Goal: Task Accomplishment & Management: Manage account settings

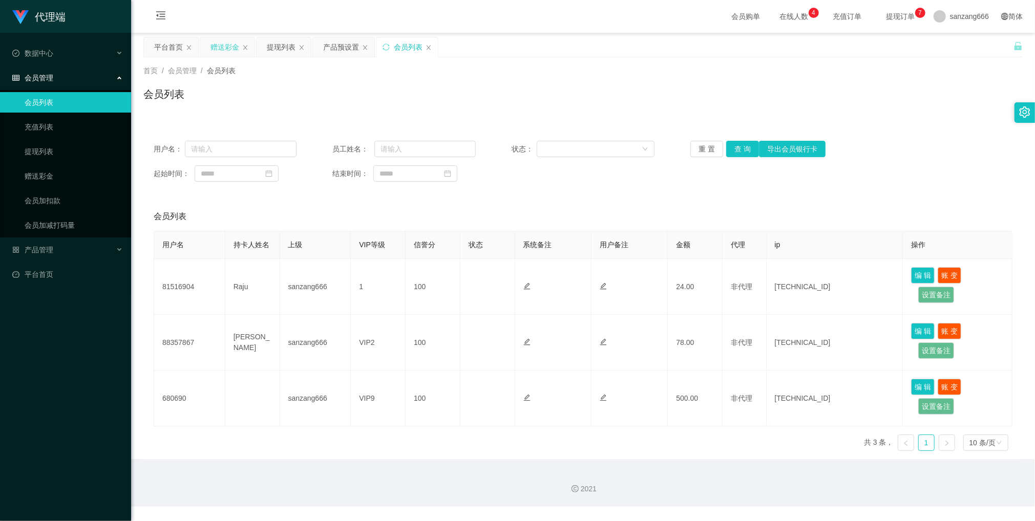
click at [220, 46] on div "赠送彩金" at bounding box center [224, 46] width 29 height 19
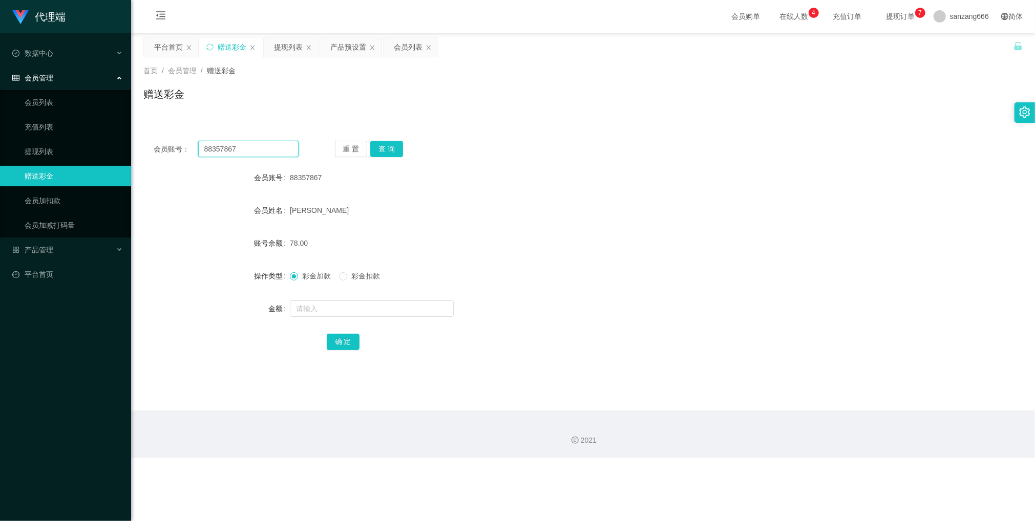
click at [216, 144] on input "88357867" at bounding box center [248, 149] width 100 height 16
click at [381, 147] on button "查 询" at bounding box center [386, 149] width 33 height 16
click at [327, 315] on input "text" at bounding box center [372, 309] width 164 height 16
type input "8"
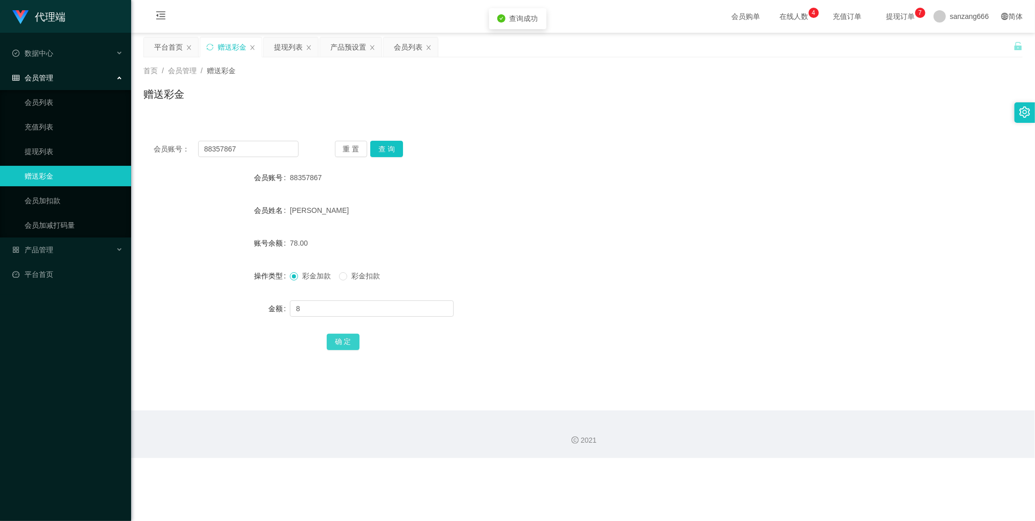
drag, startPoint x: 337, startPoint y: 340, endPoint x: 344, endPoint y: 336, distance: 8.3
click at [337, 340] on button "确 定" at bounding box center [343, 342] width 33 height 16
click at [234, 144] on input "88357867" at bounding box center [248, 149] width 100 height 16
type input "29126"
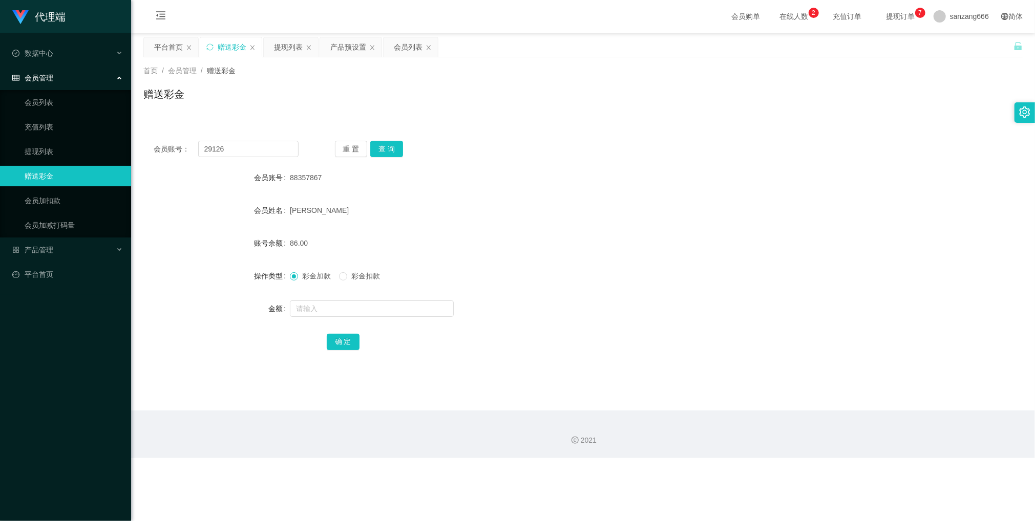
click at [382, 139] on div "会员账号： 29126 重 置 查 询 会员账号 88357867 会员姓名 [PERSON_NAME] 账号余额 86.00 操作类型 彩金加款 彩金扣款 …" at bounding box center [582, 253] width 879 height 244
click at [386, 146] on button "查 询" at bounding box center [386, 149] width 33 height 16
click at [317, 307] on input "text" at bounding box center [372, 309] width 164 height 16
type input "88"
drag, startPoint x: 344, startPoint y: 340, endPoint x: 363, endPoint y: 323, distance: 25.7
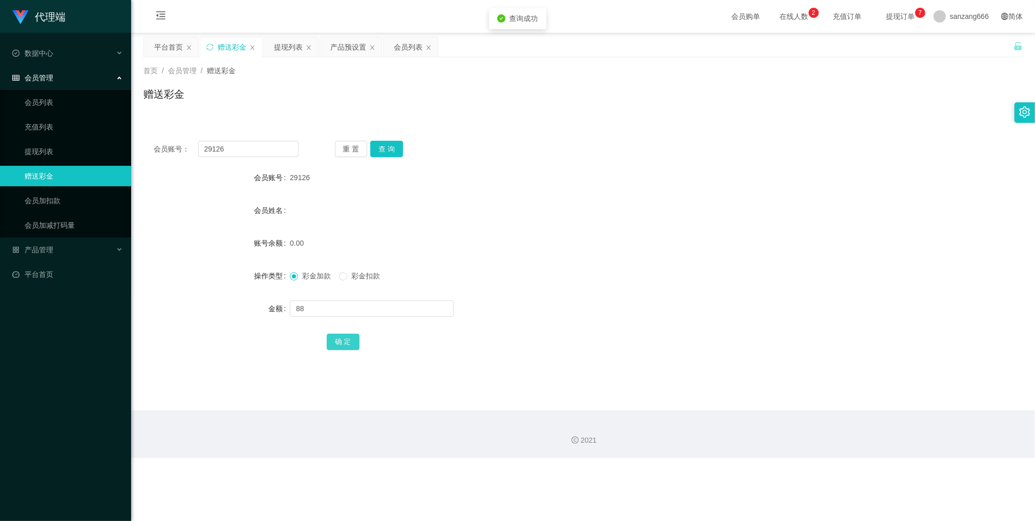
click at [344, 340] on button "确 定" at bounding box center [343, 342] width 33 height 16
click at [352, 50] on div "产品预设置" at bounding box center [348, 46] width 36 height 19
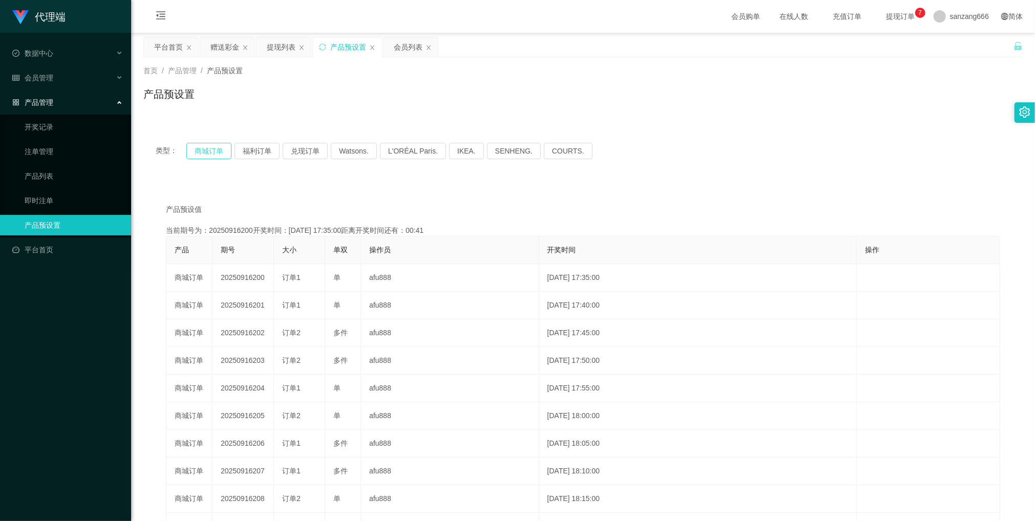
click at [208, 147] on button "商城订单" at bounding box center [208, 151] width 45 height 16
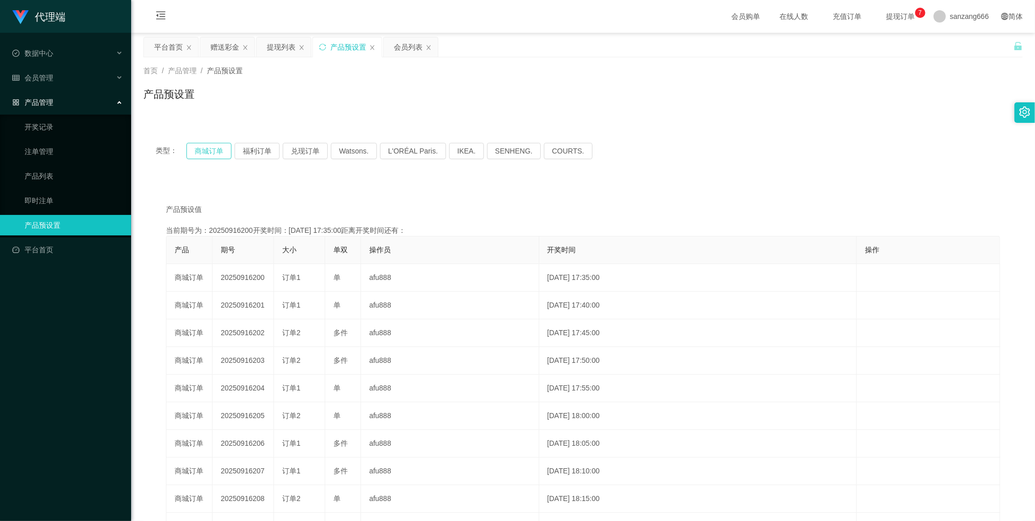
click at [208, 147] on button "商城订单" at bounding box center [208, 151] width 45 height 16
click at [220, 48] on div "赠送彩金" at bounding box center [224, 46] width 29 height 19
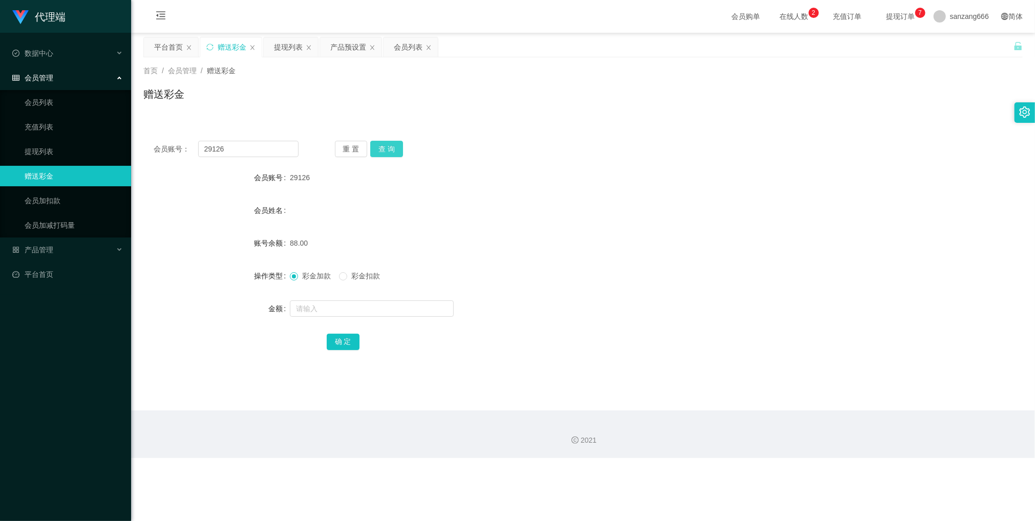
click at [396, 151] on button "查 询" at bounding box center [386, 149] width 33 height 16
click at [384, 150] on button "查 询" at bounding box center [386, 149] width 33 height 16
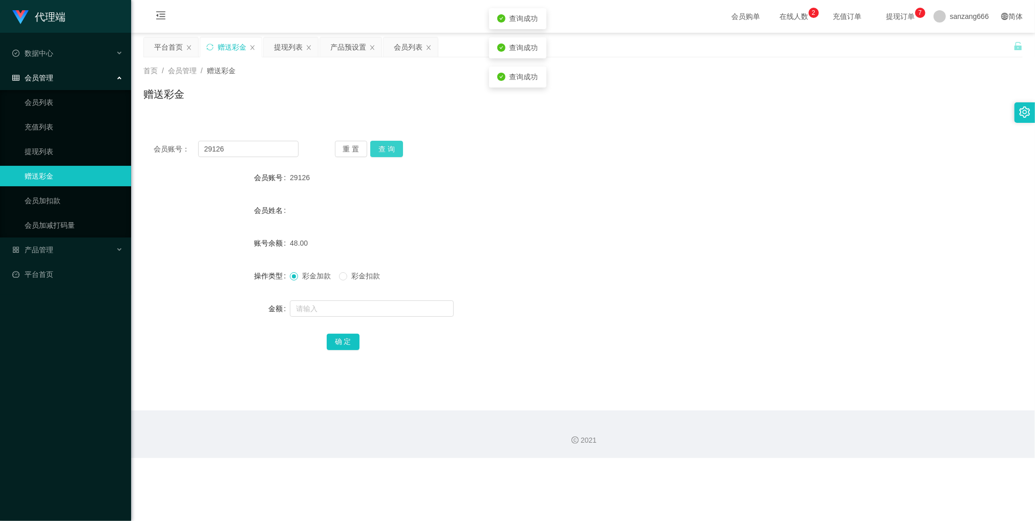
click at [384, 150] on button "查 询" at bounding box center [386, 149] width 33 height 16
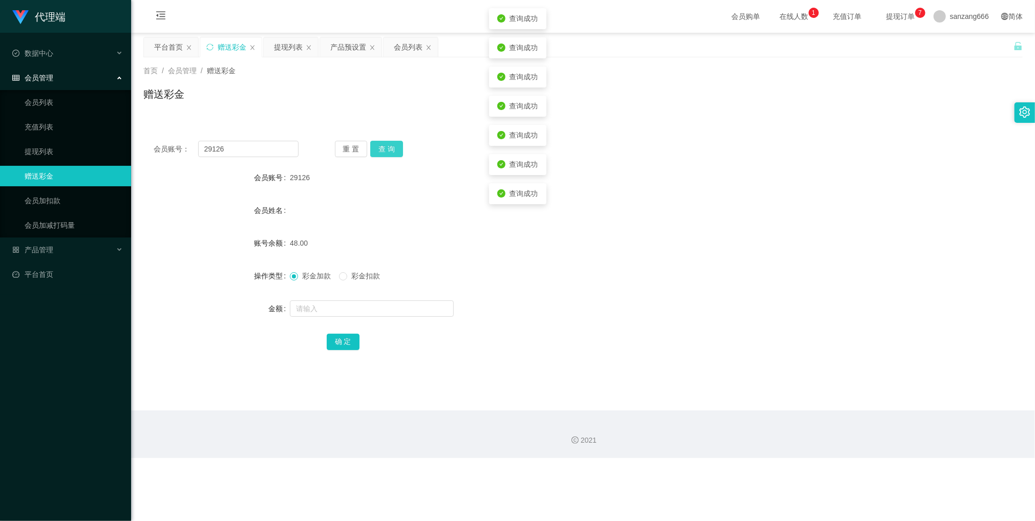
click at [384, 150] on button "查 询" at bounding box center [386, 149] width 33 height 16
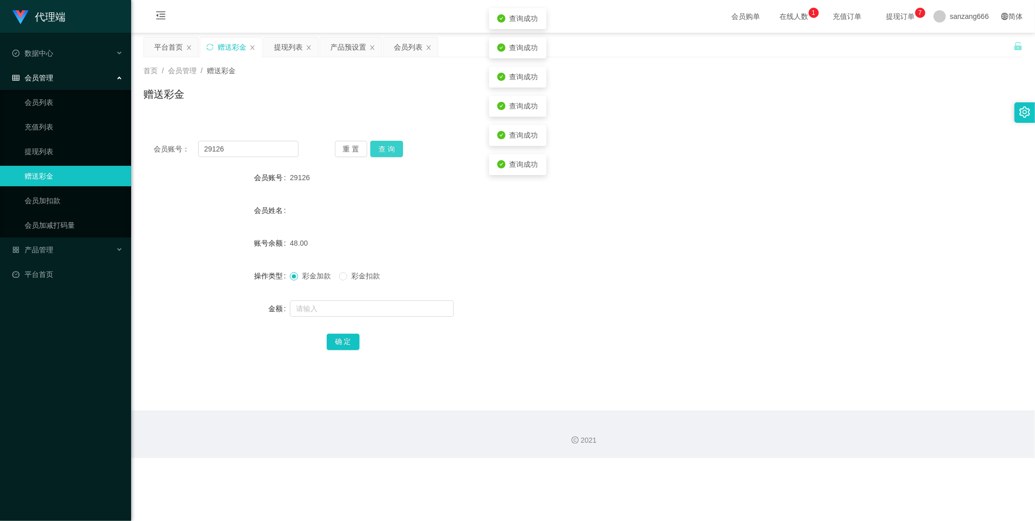
click at [384, 150] on button "查 询" at bounding box center [386, 149] width 33 height 16
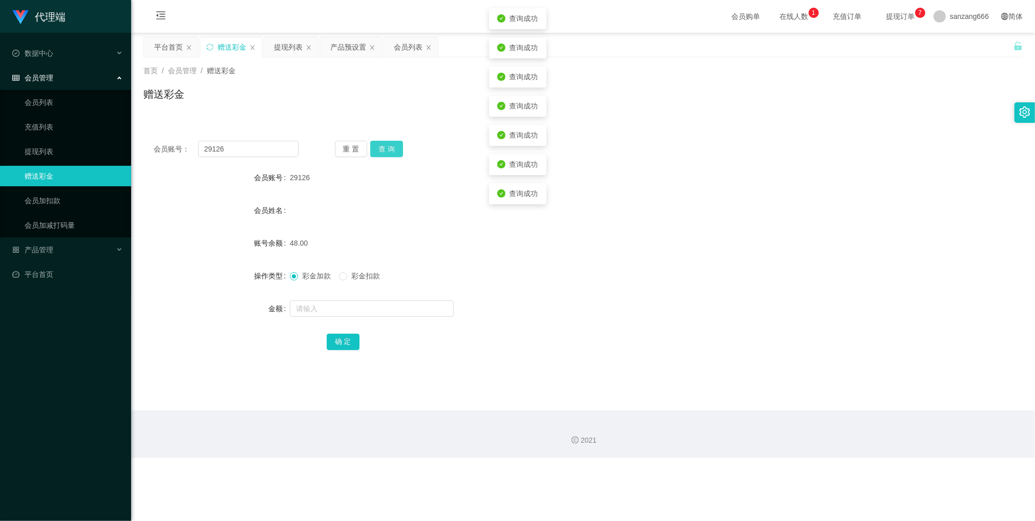
click at [384, 150] on button "查 询" at bounding box center [386, 149] width 33 height 16
click at [386, 153] on button "查 询" at bounding box center [386, 149] width 33 height 16
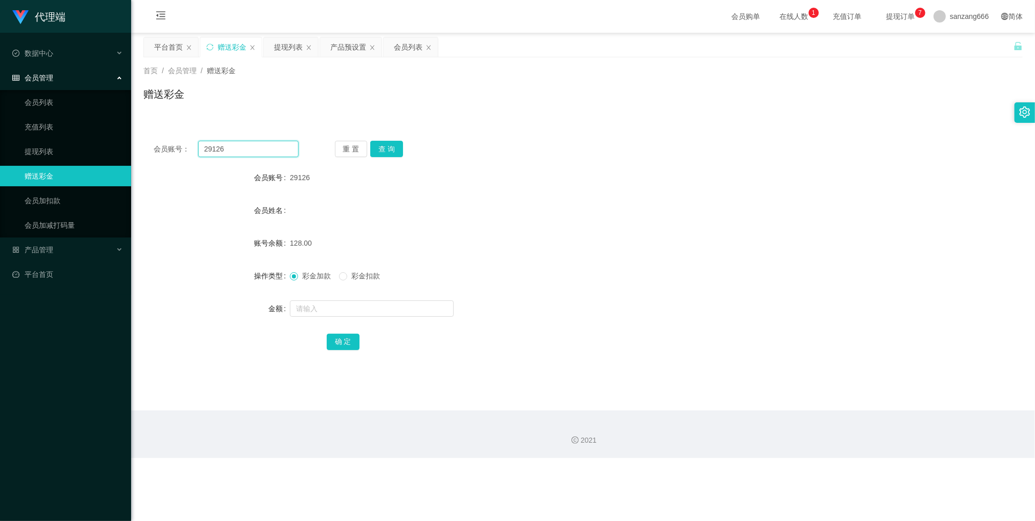
click at [224, 146] on input "29126" at bounding box center [248, 149] width 100 height 16
paste input "88357867"
type input "88357867"
click at [398, 150] on button "查 询" at bounding box center [386, 149] width 33 height 16
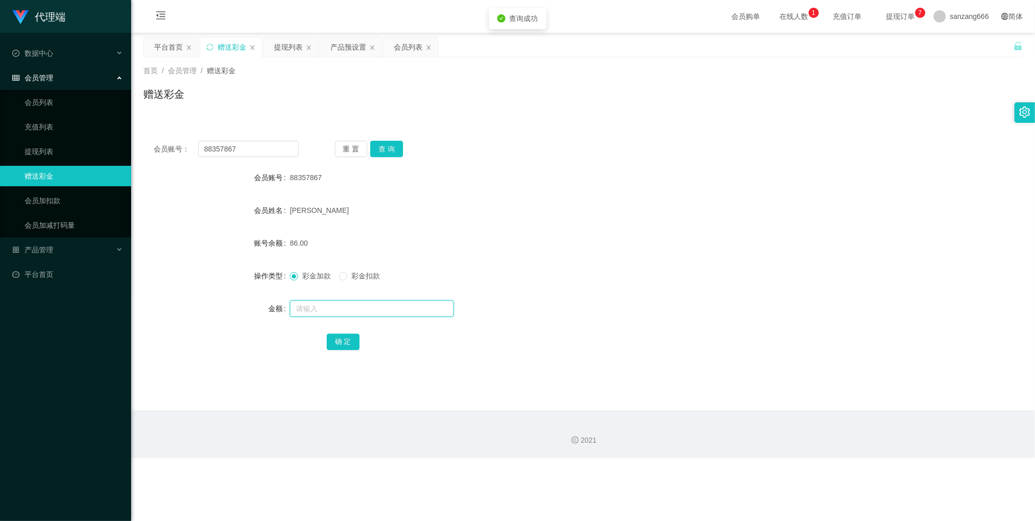
click at [344, 312] on input "text" at bounding box center [372, 309] width 164 height 16
type input "8"
click at [343, 337] on button "确 定" at bounding box center [343, 342] width 33 height 16
click at [377, 146] on button "查 询" at bounding box center [386, 149] width 33 height 16
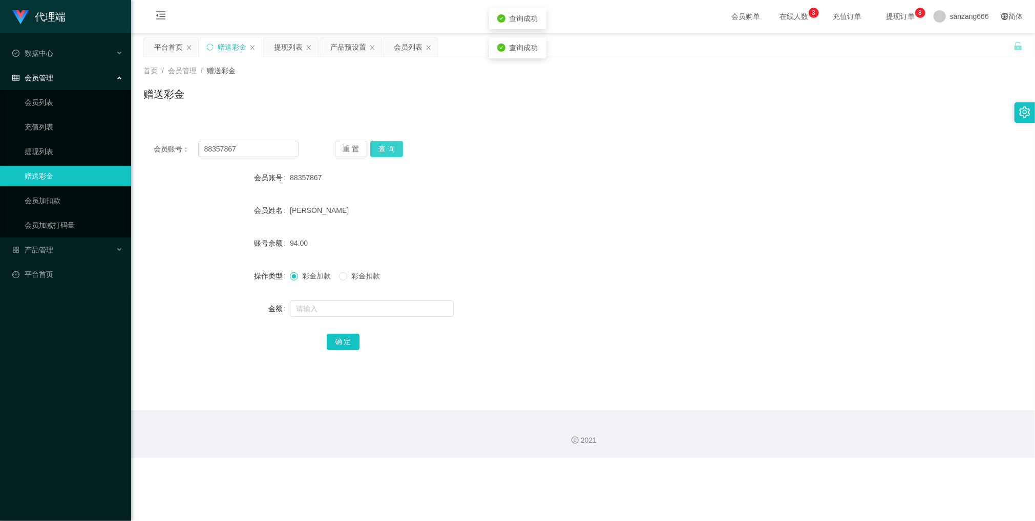
click at [377, 146] on button "查 询" at bounding box center [386, 149] width 33 height 16
click at [377, 146] on div "重 置 查 询" at bounding box center [407, 149] width 145 height 16
click at [293, 51] on div "提现列表" at bounding box center [288, 46] width 29 height 19
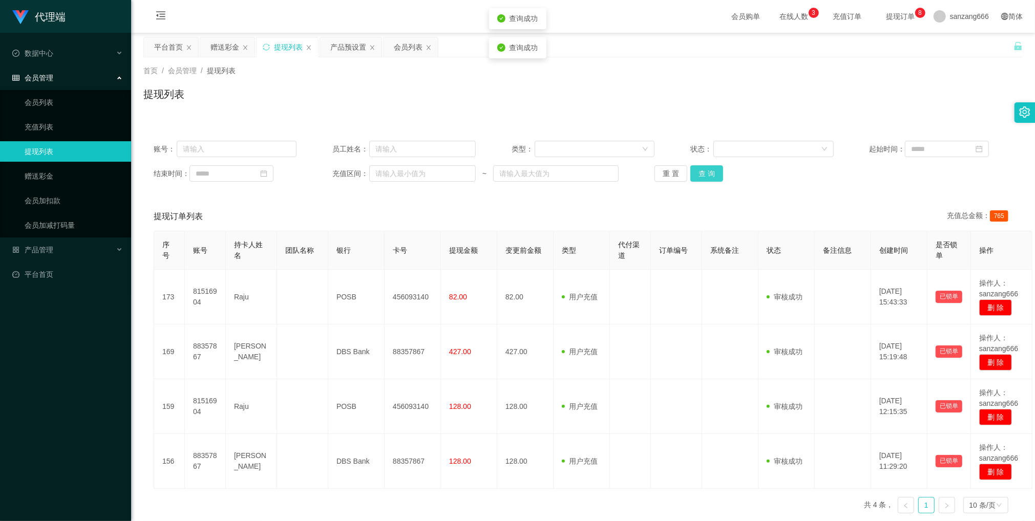
click at [709, 169] on button "查 询" at bounding box center [706, 173] width 33 height 16
click at [709, 169] on button "查 询" at bounding box center [712, 173] width 44 height 16
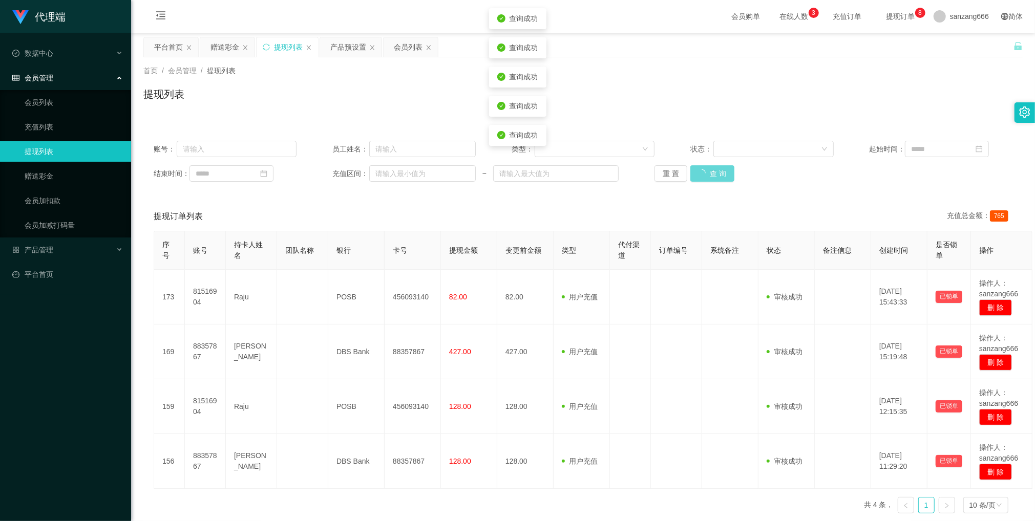
click at [709, 169] on div "重 置 查 询" at bounding box center [725, 173] width 143 height 16
click at [709, 169] on button "查 询" at bounding box center [706, 173] width 33 height 16
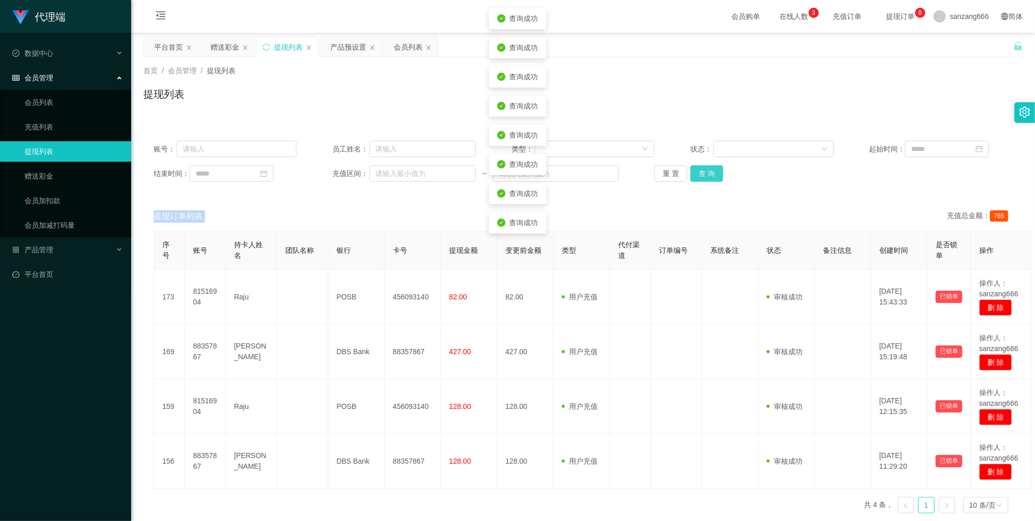
click at [709, 169] on button "查 询" at bounding box center [706, 173] width 33 height 16
click at [706, 173] on button "查 询" at bounding box center [706, 173] width 33 height 16
click at [699, 173] on button "查 询" at bounding box center [706, 173] width 33 height 16
click at [704, 171] on button "查 询" at bounding box center [706, 173] width 33 height 16
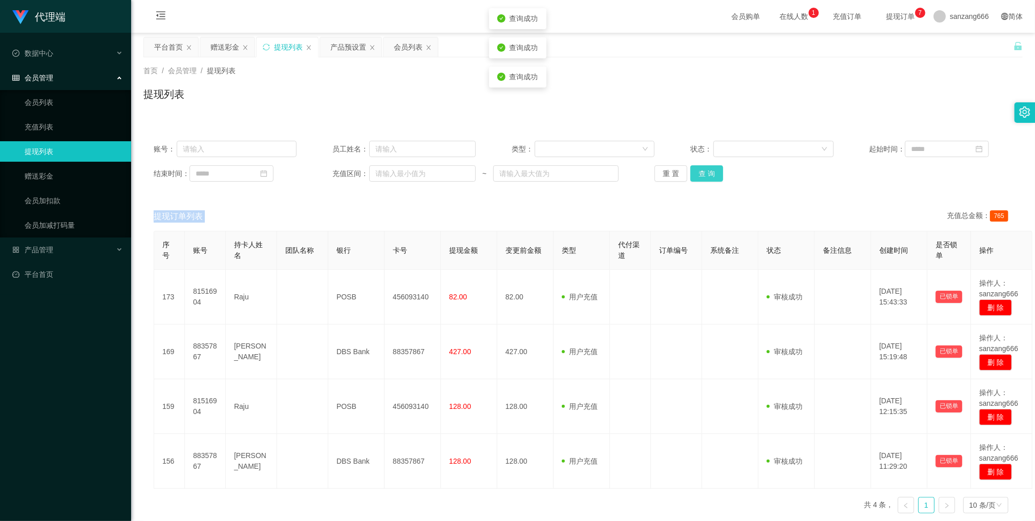
click at [706, 170] on button "查 询" at bounding box center [706, 173] width 33 height 16
click at [690, 177] on button "查 询" at bounding box center [706, 173] width 33 height 16
click at [694, 179] on button "查 询" at bounding box center [706, 173] width 33 height 16
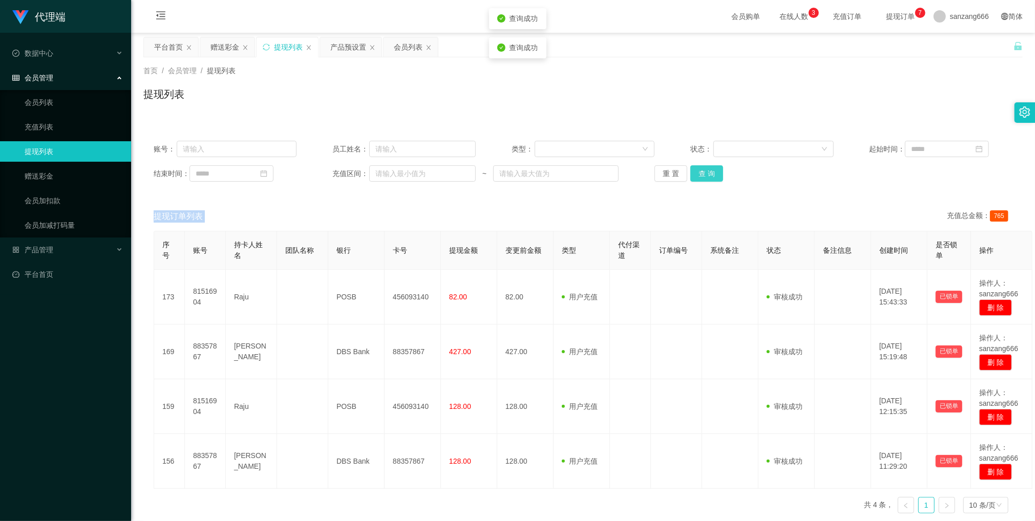
click at [694, 179] on button "查 询" at bounding box center [706, 173] width 33 height 16
click at [694, 179] on div "重 置 查 询" at bounding box center [725, 173] width 143 height 16
click at [702, 177] on button "查 询" at bounding box center [706, 173] width 33 height 16
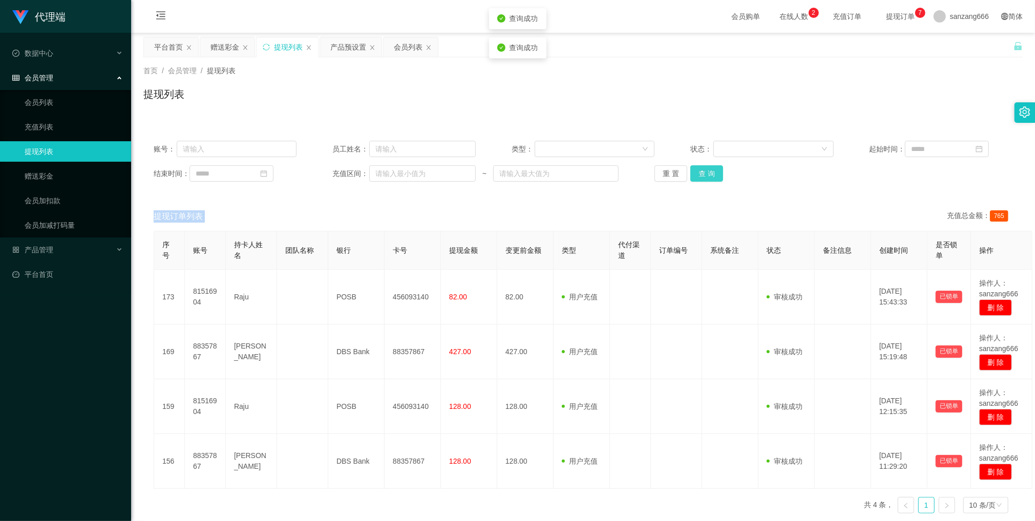
click at [711, 168] on button "查 询" at bounding box center [706, 173] width 33 height 16
click at [702, 180] on button "查 询" at bounding box center [706, 173] width 33 height 16
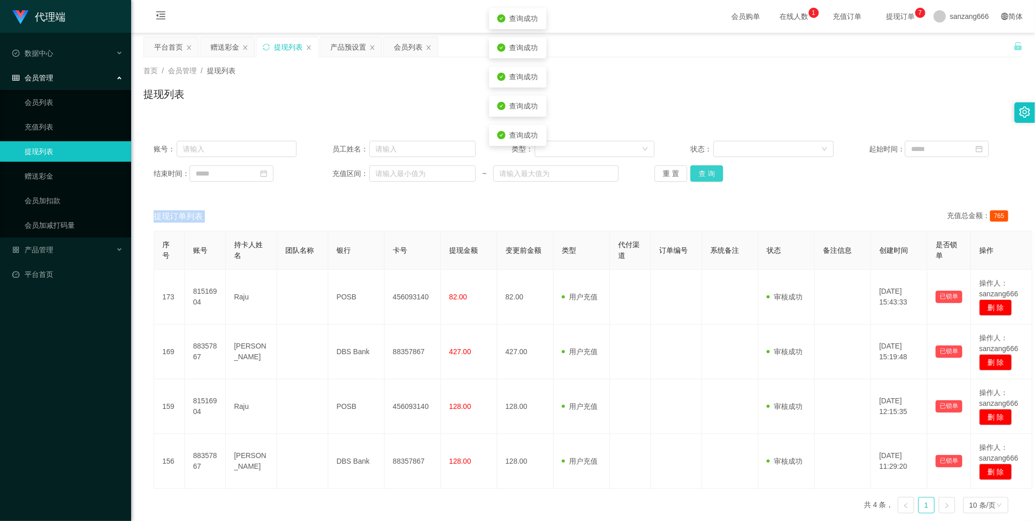
click at [702, 180] on button "查 询" at bounding box center [706, 173] width 33 height 16
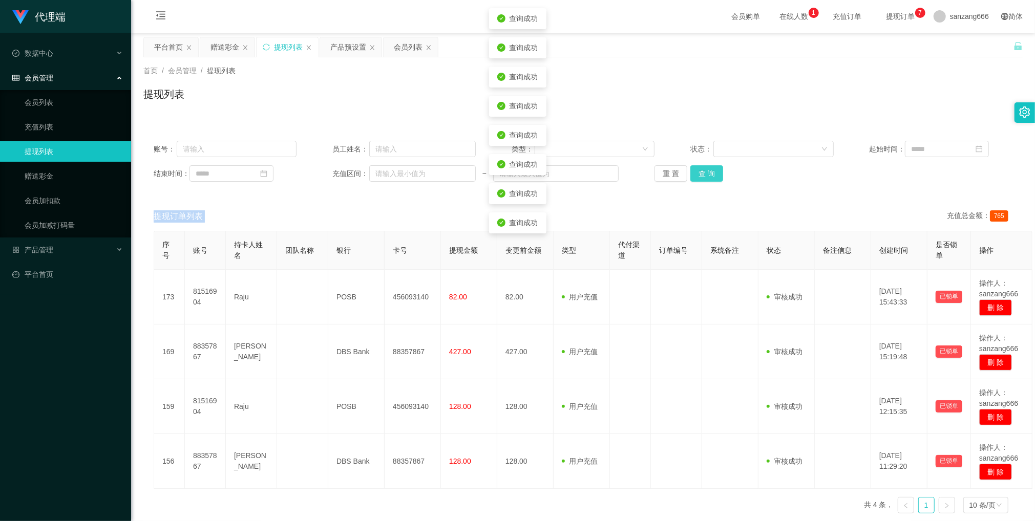
click at [702, 180] on button "查 询" at bounding box center [706, 173] width 33 height 16
click at [702, 180] on div "重 置 查 询" at bounding box center [725, 173] width 143 height 16
click at [702, 180] on button "查 询" at bounding box center [706, 173] width 33 height 16
click at [702, 180] on div "重 置 查 询" at bounding box center [725, 173] width 143 height 16
click at [702, 180] on button "查 询" at bounding box center [706, 173] width 33 height 16
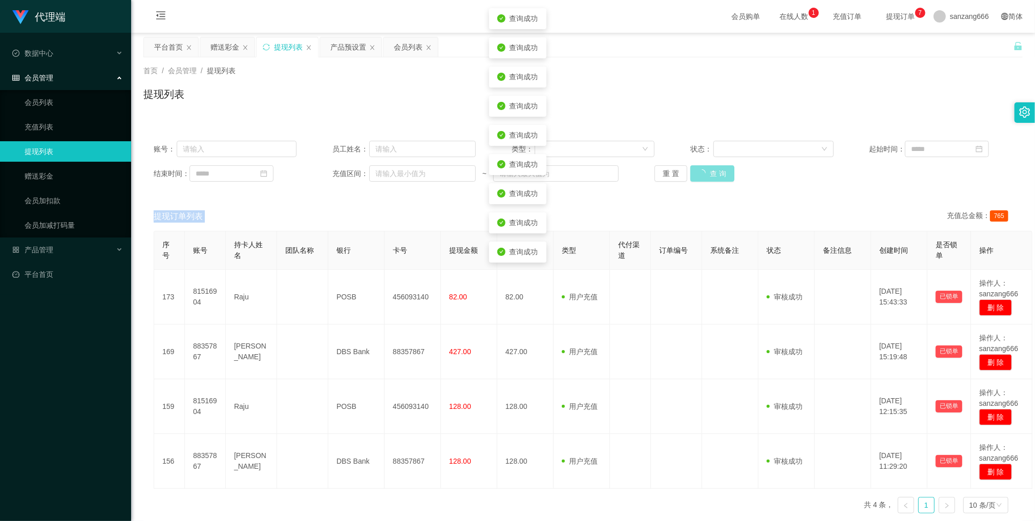
click at [702, 180] on button "查 询" at bounding box center [712, 173] width 44 height 16
click at [702, 180] on div "重 置 查 询" at bounding box center [725, 173] width 143 height 16
click at [702, 180] on button "查 询" at bounding box center [712, 173] width 44 height 16
click at [702, 180] on div "重 置 查 询" at bounding box center [725, 173] width 143 height 16
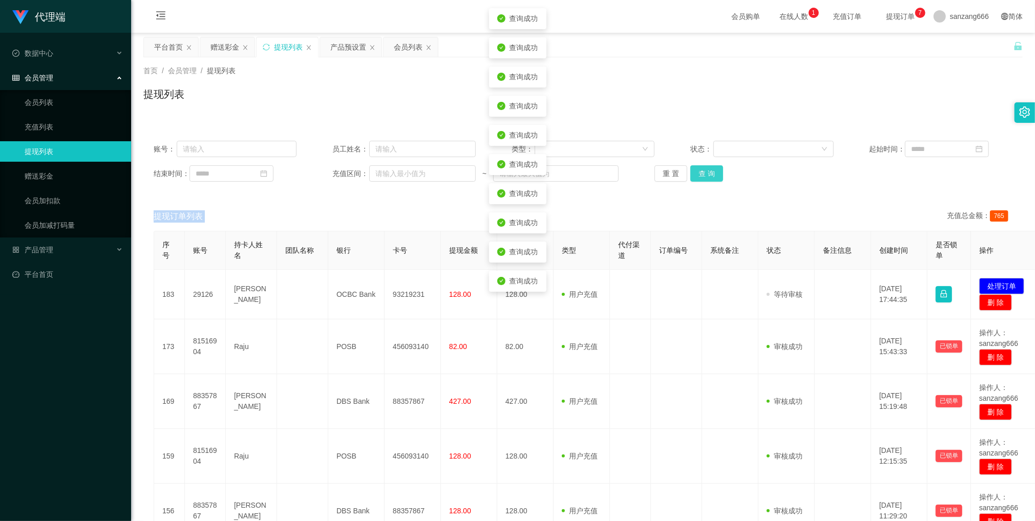
click at [702, 180] on button "查 询" at bounding box center [706, 173] width 33 height 16
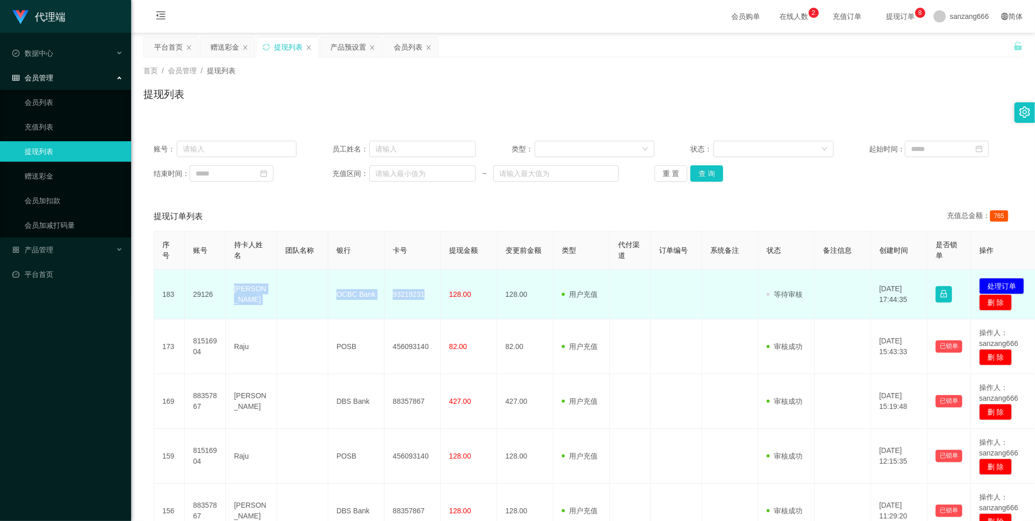
drag, startPoint x: 234, startPoint y: 293, endPoint x: 429, endPoint y: 296, distance: 194.6
click at [429, 296] on tr "183 29126 [PERSON_NAME] OCBC Bank 93219231 128.00 128.00 用户充值 人工扣款 审核驳回 审核成功 等待…" at bounding box center [596, 295] width 885 height 50
copy tr "[PERSON_NAME] OCBC Bank 93219231"
click at [1000, 285] on button "处理订单" at bounding box center [1001, 286] width 45 height 16
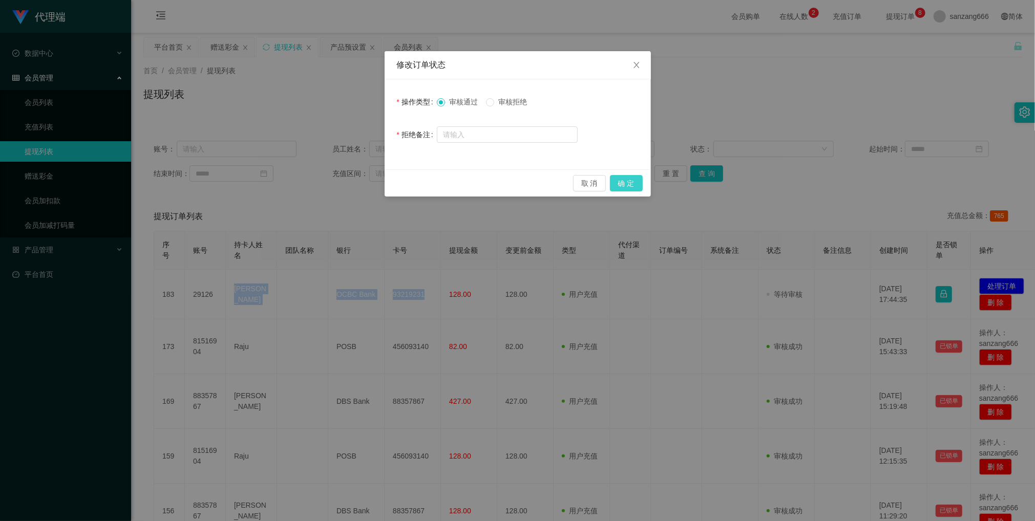
click at [629, 177] on button "确 定" at bounding box center [626, 183] width 33 height 16
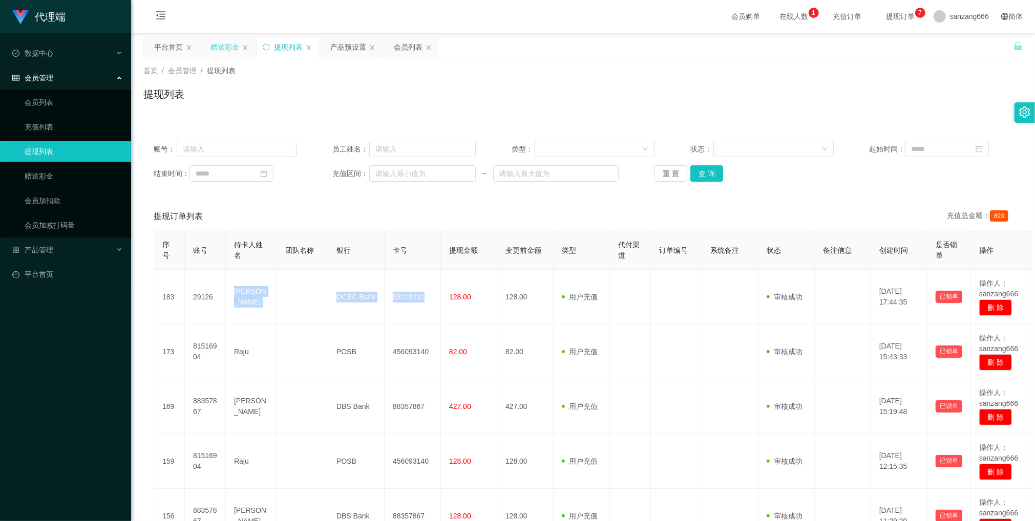
click at [230, 39] on div "赠送彩金" at bounding box center [224, 46] width 29 height 19
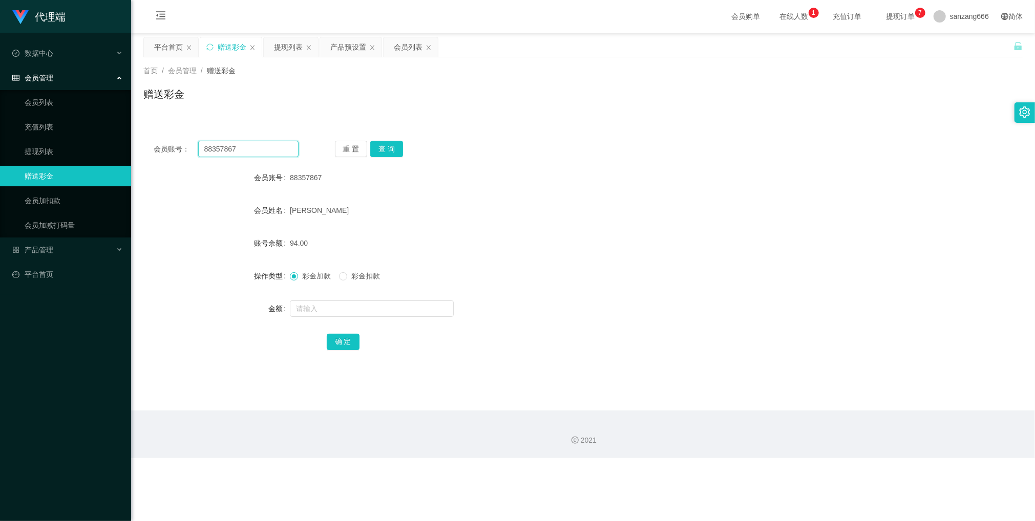
click at [235, 148] on input "88357867" at bounding box center [248, 149] width 100 height 16
paste input "29126"
type input "29126"
click at [387, 148] on button "查 询" at bounding box center [386, 149] width 33 height 16
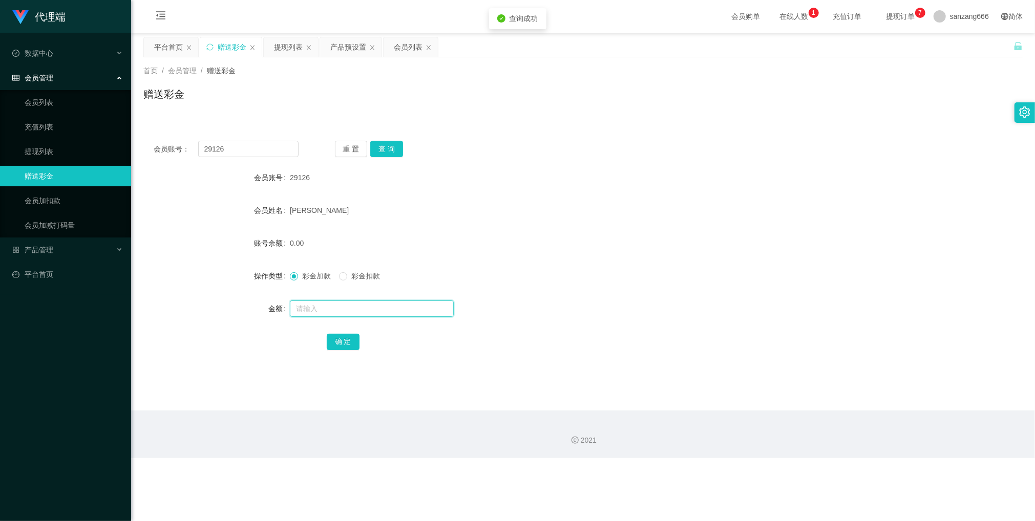
click at [325, 309] on input "text" at bounding box center [372, 309] width 164 height 16
type input "18"
click at [333, 340] on button "确 定" at bounding box center [343, 342] width 33 height 16
click at [333, 310] on input "text" at bounding box center [372, 309] width 164 height 16
type input "8"
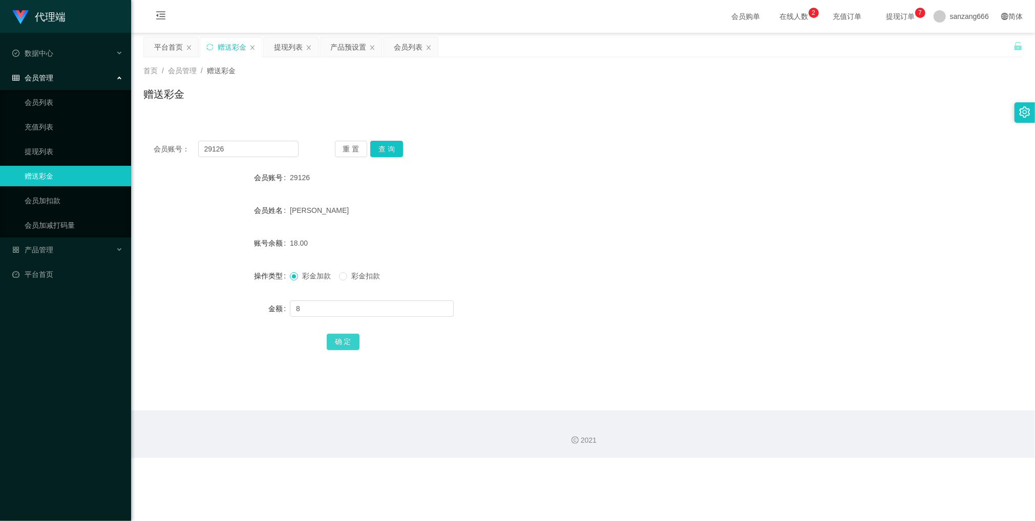
click at [332, 338] on button "确 定" at bounding box center [343, 342] width 33 height 16
click at [244, 146] on input "29126" at bounding box center [248, 149] width 100 height 16
paste input "88357867"
type input "88357867"
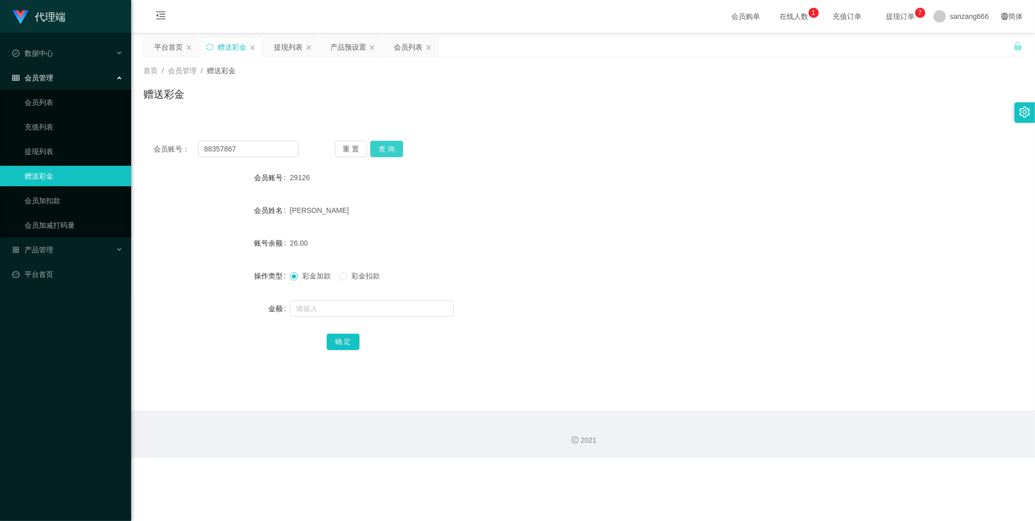
click at [380, 154] on button "查 询" at bounding box center [386, 149] width 33 height 16
click at [324, 312] on input "text" at bounding box center [372, 309] width 164 height 16
type input "8"
drag, startPoint x: 336, startPoint y: 342, endPoint x: 340, endPoint y: 338, distance: 5.4
click at [336, 342] on button "确 定" at bounding box center [343, 342] width 33 height 16
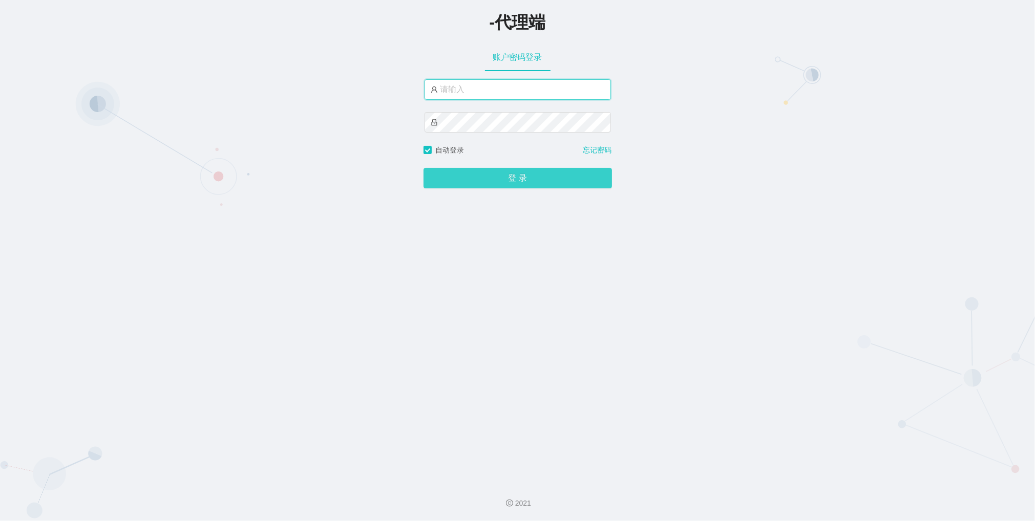
type input "sanzang666"
click at [496, 176] on button "登 录" at bounding box center [517, 178] width 188 height 20
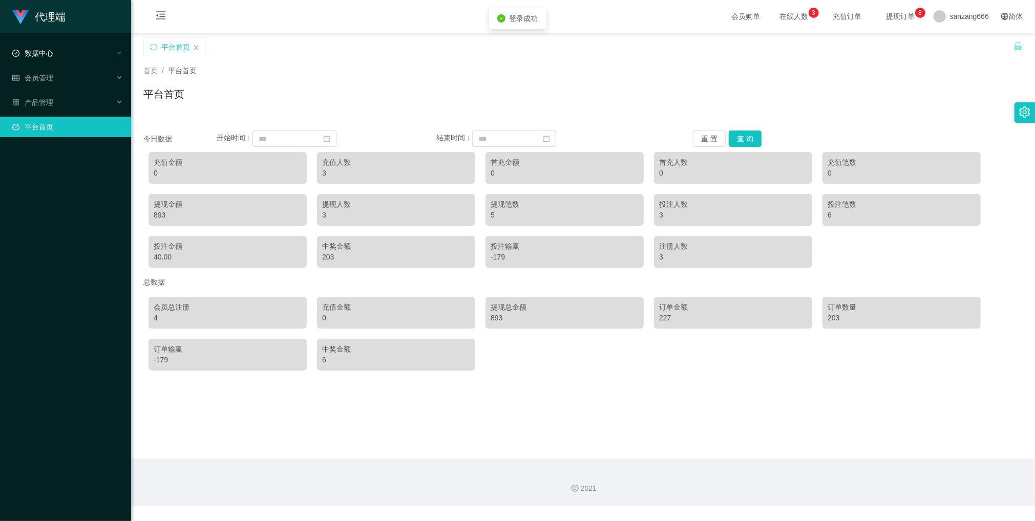
click at [54, 60] on div "数据中心" at bounding box center [65, 53] width 131 height 20
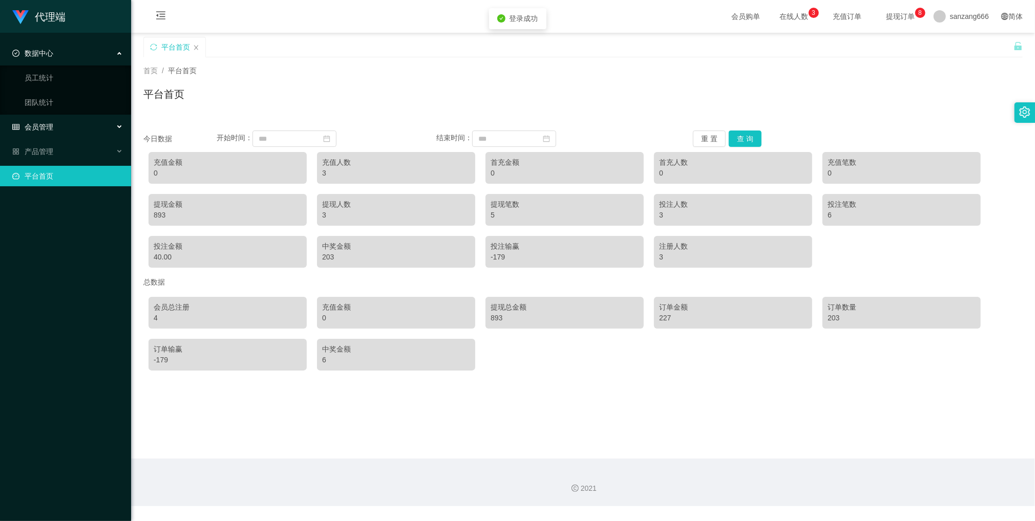
click at [40, 125] on span "会员管理" at bounding box center [32, 127] width 41 height 8
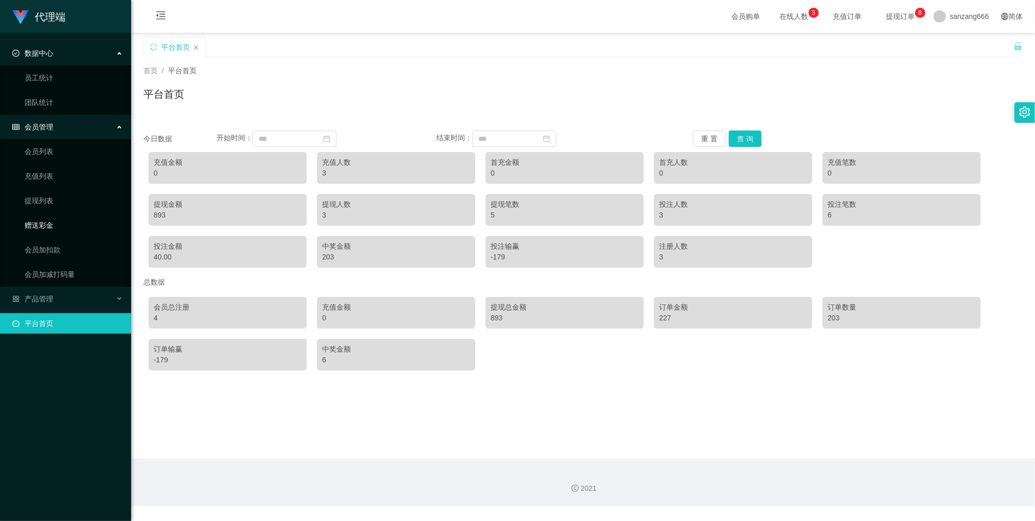
click at [46, 226] on link "赠送彩金" at bounding box center [74, 225] width 98 height 20
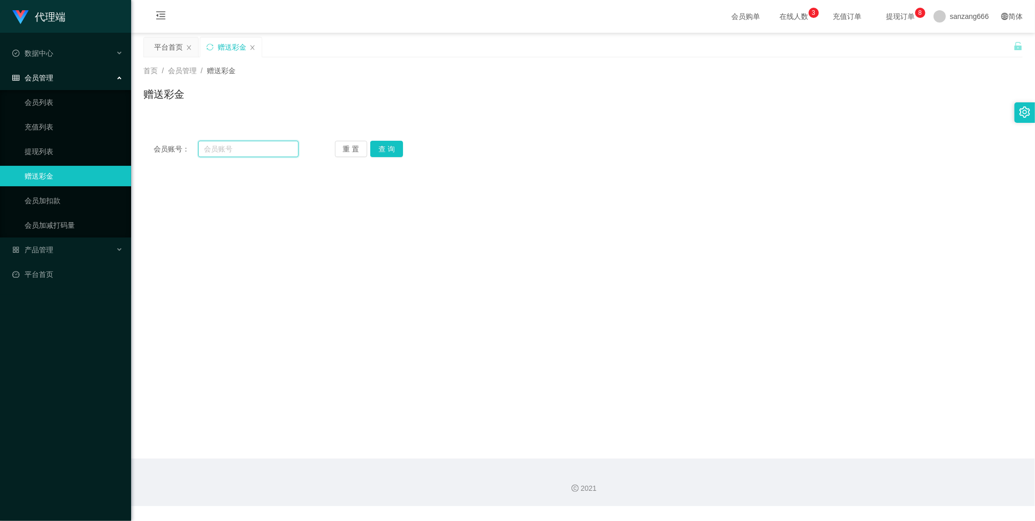
click at [225, 152] on input "text" at bounding box center [248, 149] width 100 height 16
paste input "88357867"
type input "88357867"
click at [388, 148] on button "查 询" at bounding box center [386, 149] width 33 height 16
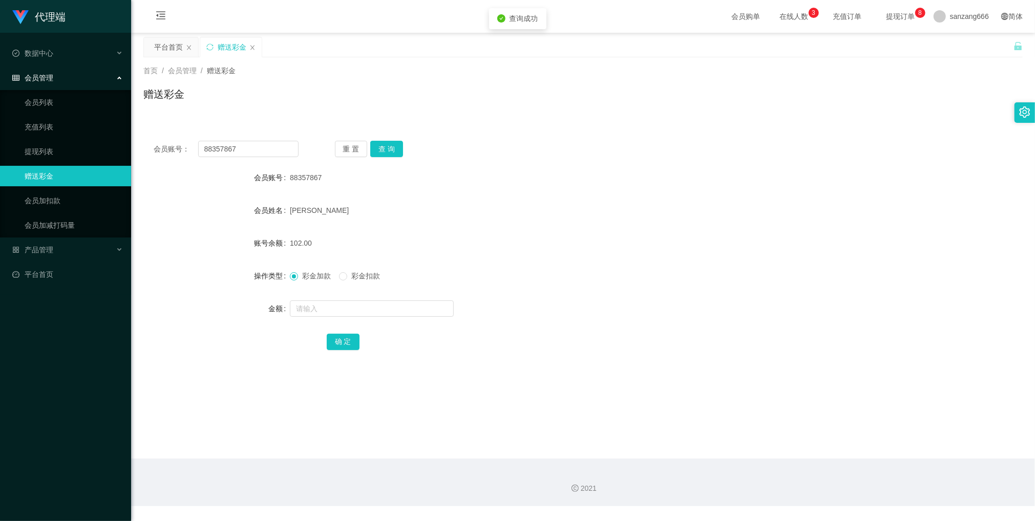
click at [318, 318] on div at bounding box center [546, 309] width 513 height 20
click at [324, 310] on input "text" at bounding box center [372, 309] width 164 height 16
type input "8"
click at [339, 342] on button "确 定" at bounding box center [343, 342] width 33 height 16
click at [48, 148] on link "提现列表" at bounding box center [74, 151] width 98 height 20
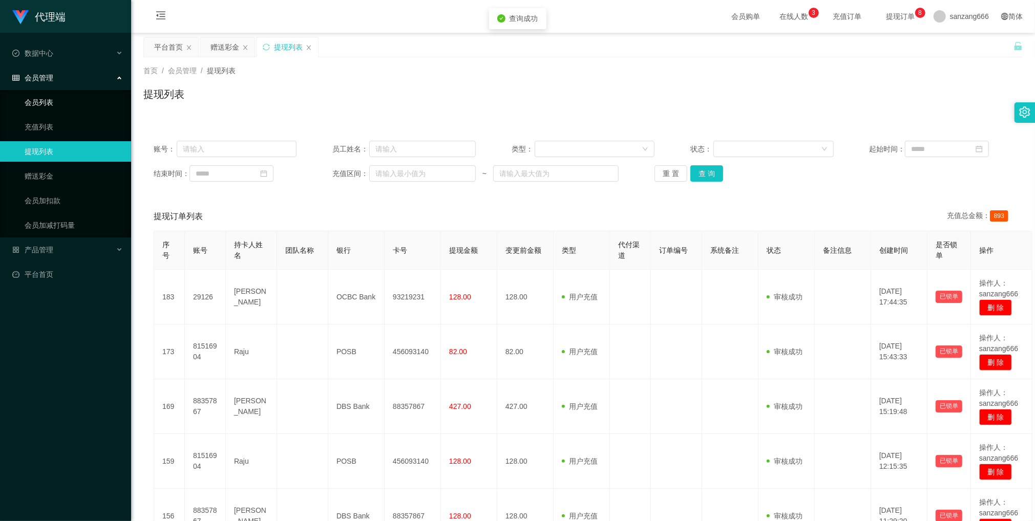
click at [48, 100] on link "会员列表" at bounding box center [74, 102] width 98 height 20
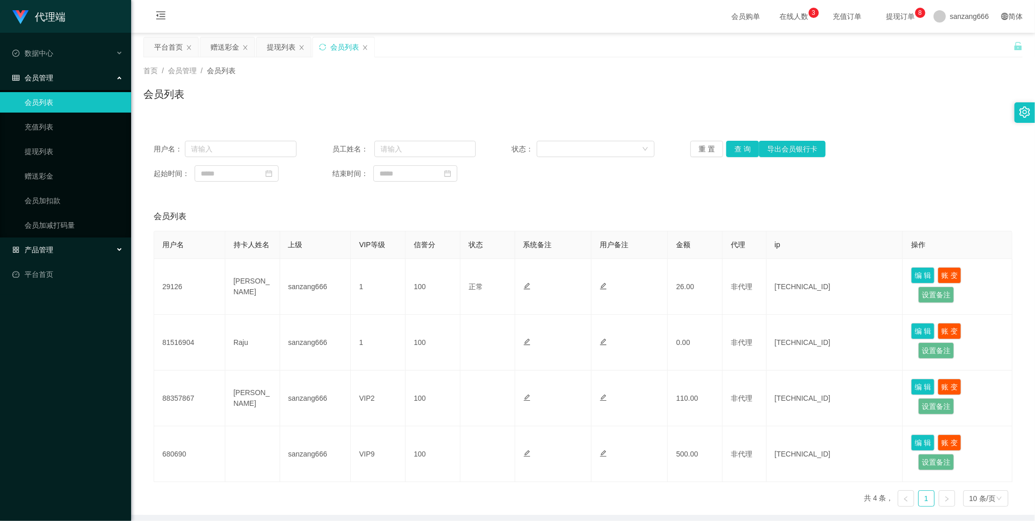
click at [39, 241] on div "产品管理" at bounding box center [65, 250] width 131 height 20
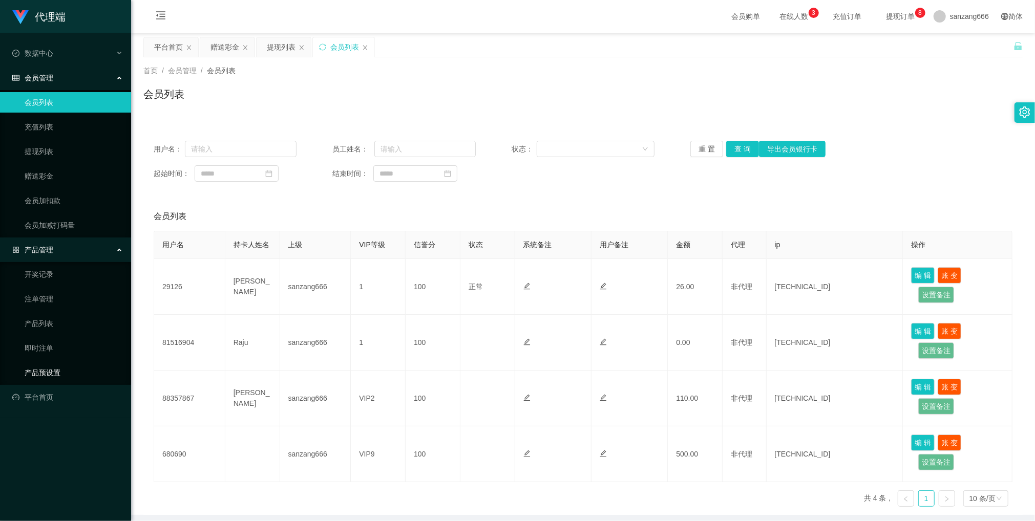
click at [44, 375] on link "产品预设置" at bounding box center [74, 373] width 98 height 20
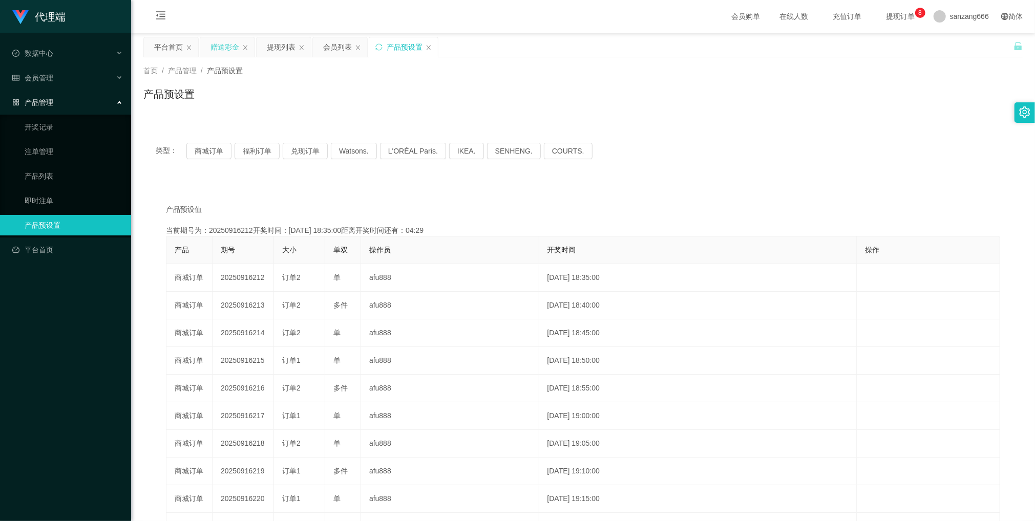
click at [214, 45] on div "赠送彩金" at bounding box center [224, 46] width 29 height 19
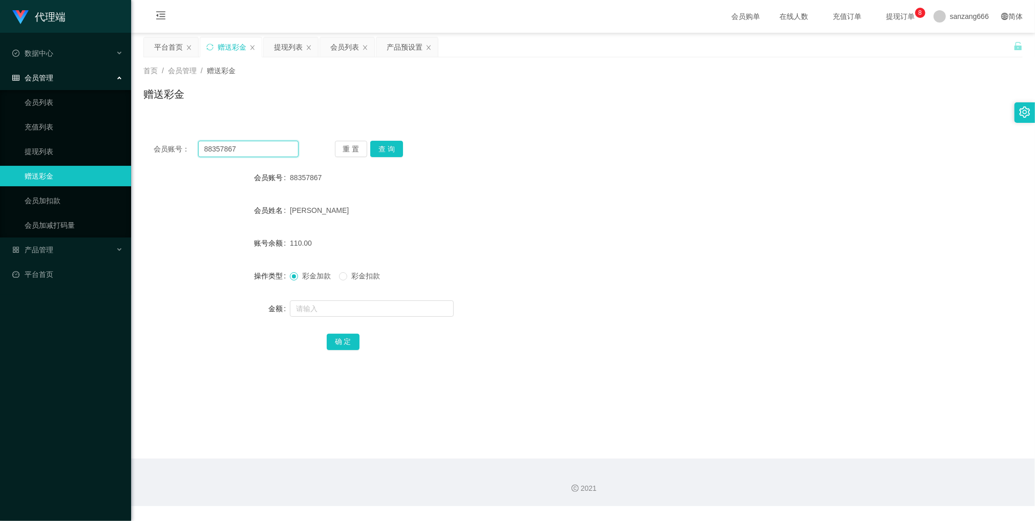
click at [222, 142] on input "88357867" at bounding box center [248, 149] width 100 height 16
click at [383, 147] on button "查 询" at bounding box center [386, 149] width 33 height 16
click at [326, 305] on input "text" at bounding box center [372, 309] width 164 height 16
type input "8"
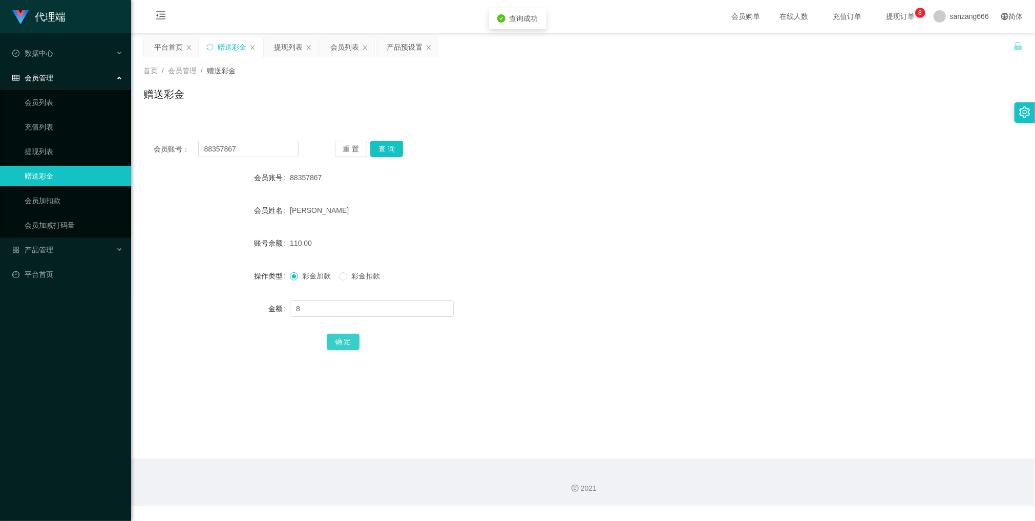
click at [345, 339] on button "确 定" at bounding box center [343, 342] width 33 height 16
click at [304, 313] on input "text" at bounding box center [372, 309] width 164 height 16
type input "12"
click at [345, 345] on button "确 定" at bounding box center [343, 342] width 33 height 16
click at [217, 150] on input "88357867" at bounding box center [248, 149] width 100 height 16
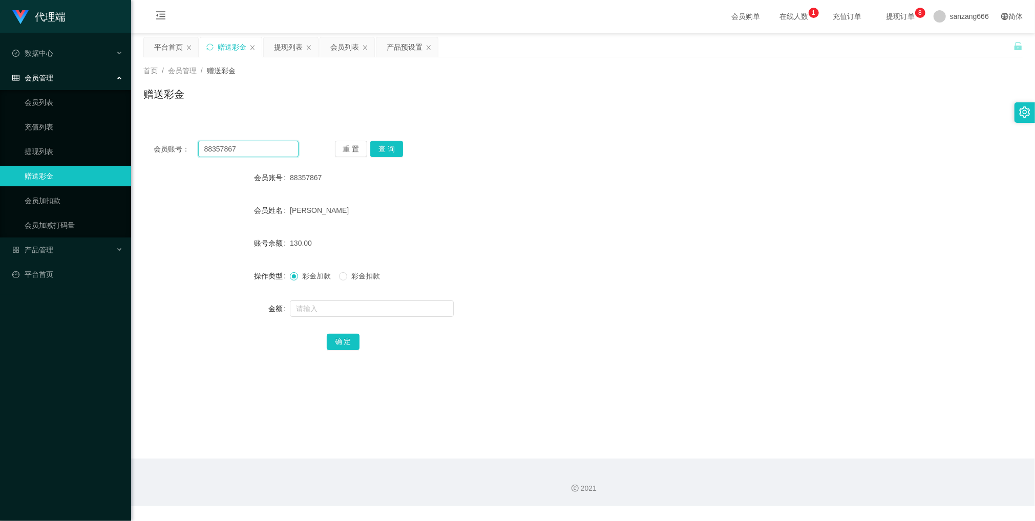
click at [217, 150] on input "88357867" at bounding box center [248, 149] width 100 height 16
paste input "29126"
type input "29126"
click at [379, 142] on button "查 询" at bounding box center [386, 149] width 33 height 16
click at [318, 312] on input "text" at bounding box center [372, 309] width 164 height 16
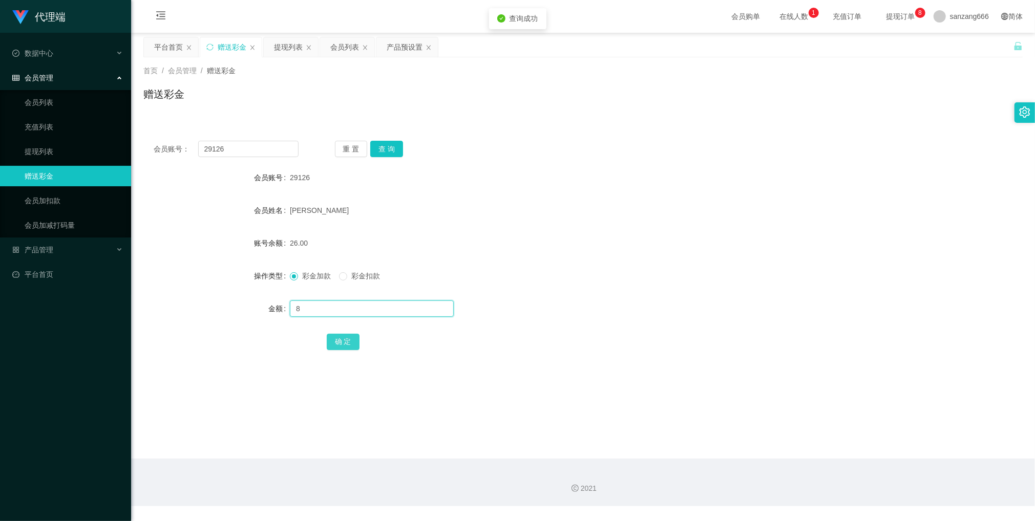
type input "8"
click at [342, 340] on button "确 定" at bounding box center [343, 342] width 33 height 16
click at [250, 148] on input "29126" at bounding box center [248, 149] width 100 height 16
click at [380, 151] on button "查 询" at bounding box center [386, 149] width 33 height 16
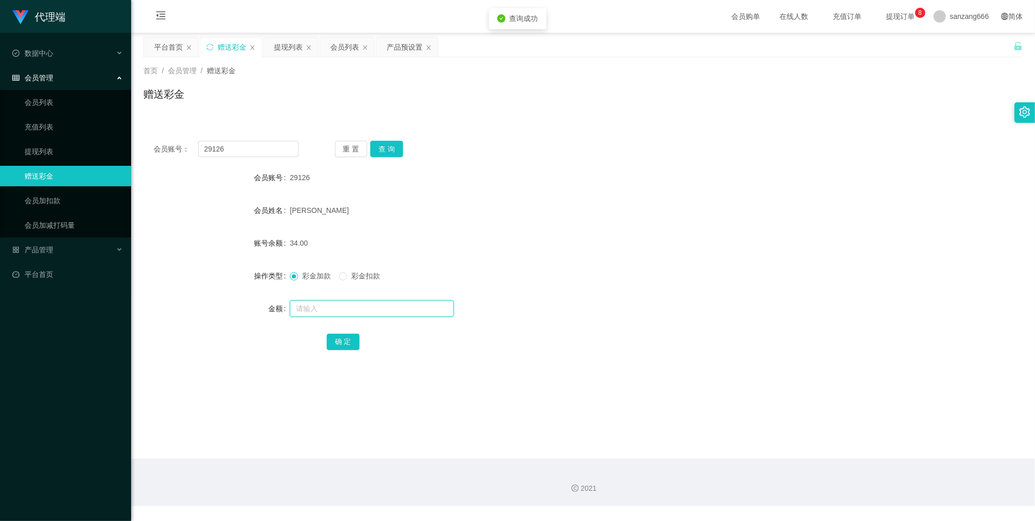
click at [330, 301] on input "text" at bounding box center [372, 309] width 164 height 16
type input "8"
click at [343, 337] on button "确 定" at bounding box center [343, 342] width 33 height 16
click at [351, 43] on div "会员列表" at bounding box center [344, 46] width 29 height 19
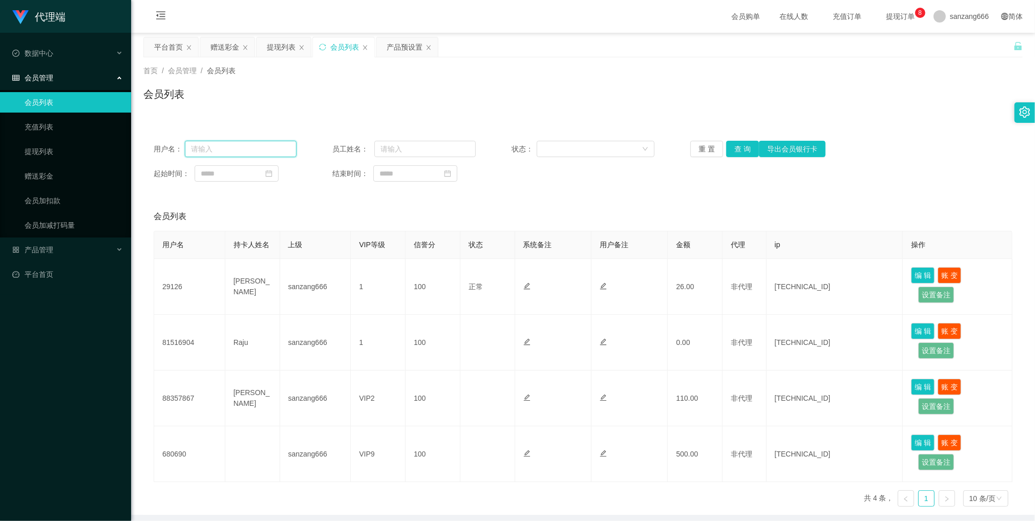
click at [207, 157] on input "text" at bounding box center [241, 149] width 112 height 16
click at [220, 41] on div "赠送彩金" at bounding box center [224, 46] width 29 height 19
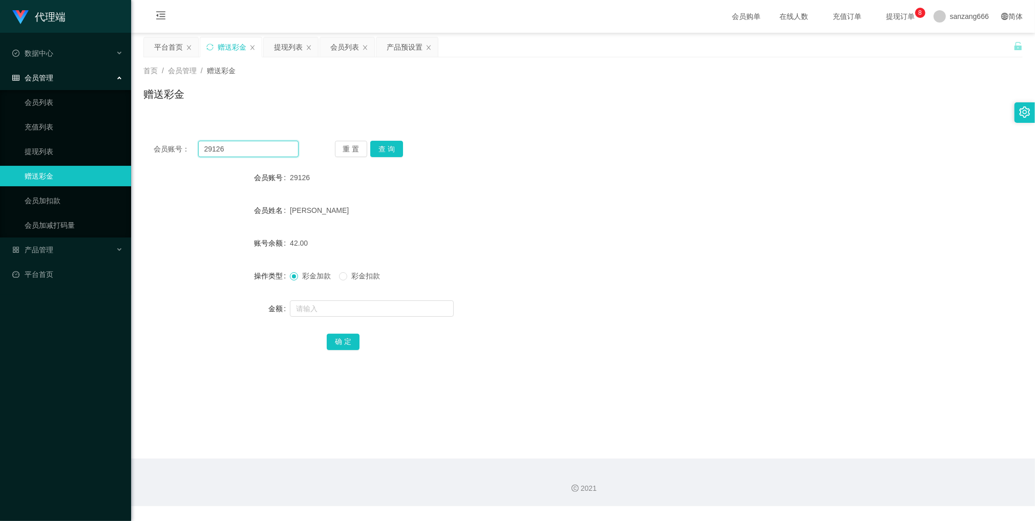
click at [215, 150] on input "29126" at bounding box center [248, 149] width 100 height 16
paste input "88357867"
type input "88357867"
click at [384, 150] on button "查 询" at bounding box center [386, 149] width 33 height 16
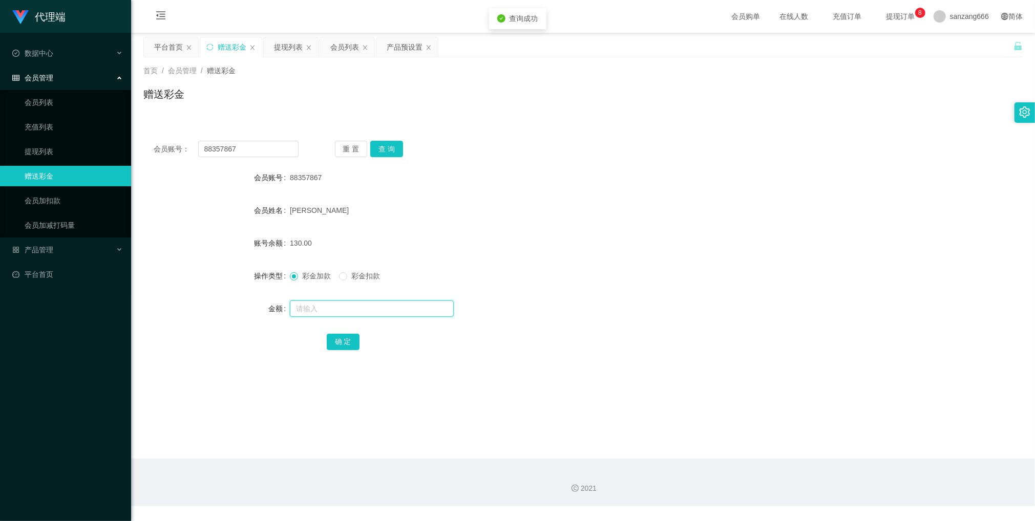
click at [334, 306] on input "text" at bounding box center [372, 309] width 164 height 16
type input "8"
click at [333, 336] on button "确 定" at bounding box center [343, 342] width 33 height 16
click at [336, 50] on div "会员列表" at bounding box center [344, 46] width 29 height 19
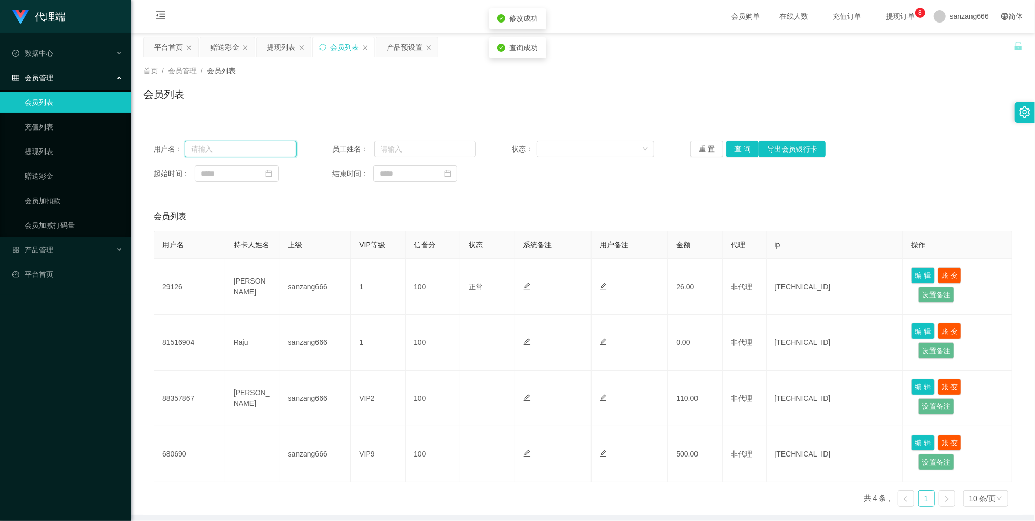
click at [250, 154] on input "text" at bounding box center [241, 149] width 112 height 16
paste input "88357867"
type input "88357867"
click at [740, 150] on button "查 询" at bounding box center [742, 149] width 33 height 16
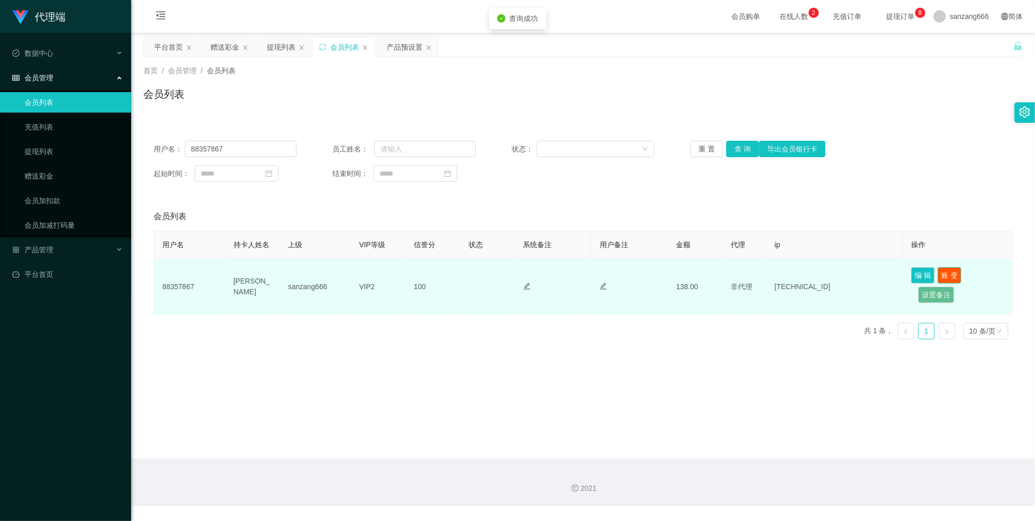
click at [953, 275] on button "账 变" at bounding box center [950, 275] width 24 height 16
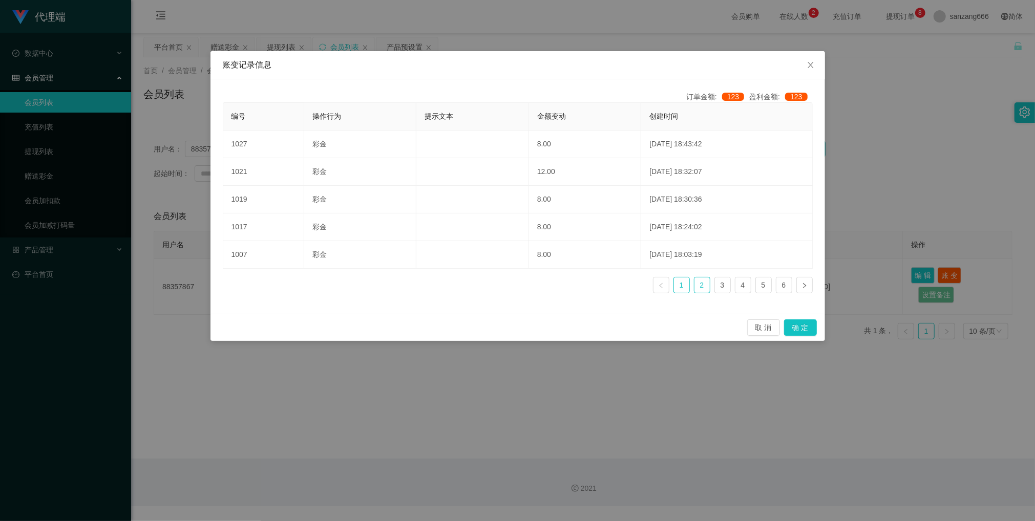
click at [705, 290] on link "2" at bounding box center [701, 285] width 15 height 15
click at [729, 288] on link "3" at bounding box center [722, 285] width 15 height 15
click at [811, 66] on icon "图标: close" at bounding box center [810, 65] width 6 height 6
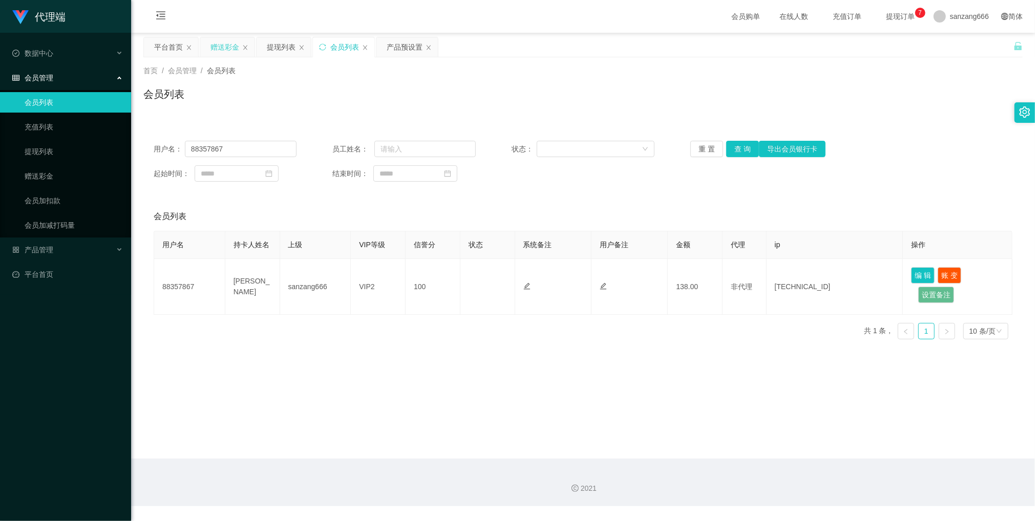
click at [226, 46] on div "赠送彩金" at bounding box center [224, 46] width 29 height 19
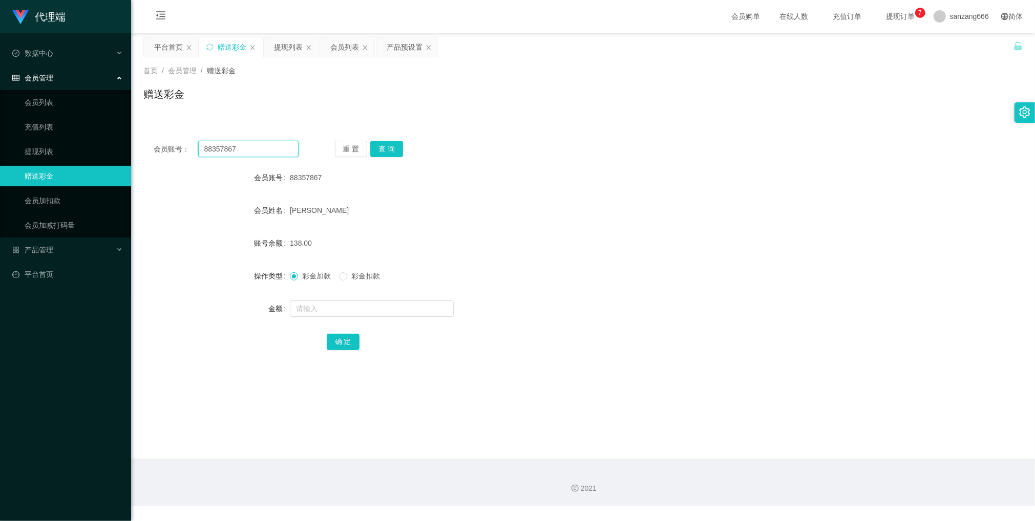
click at [225, 152] on input "88357867" at bounding box center [248, 149] width 100 height 16
paste input "29126"
type input "29126"
click at [396, 148] on button "查 询" at bounding box center [386, 149] width 33 height 16
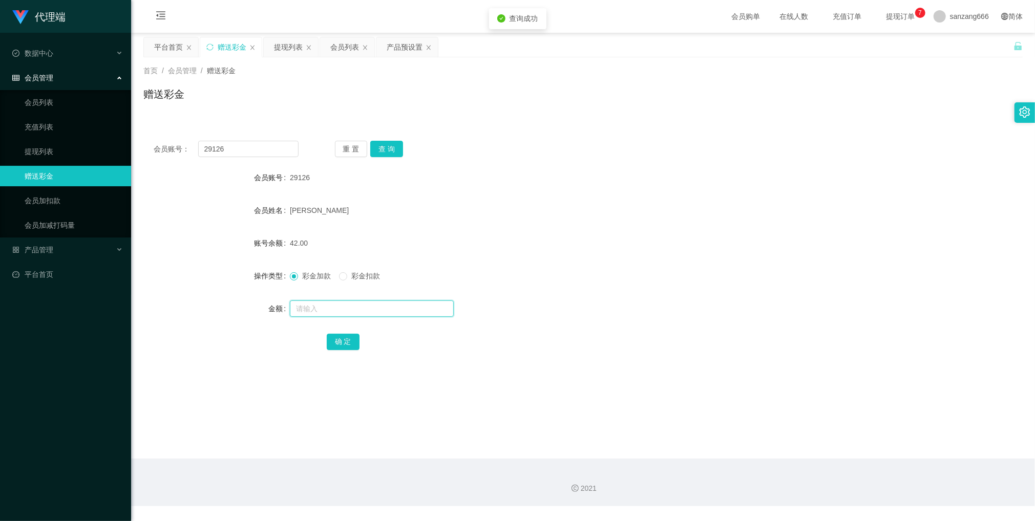
click at [336, 308] on input "text" at bounding box center [372, 309] width 164 height 16
type input "208"
click at [338, 343] on button "确 定" at bounding box center [343, 342] width 33 height 16
click at [393, 152] on button "查 询" at bounding box center [386, 149] width 33 height 16
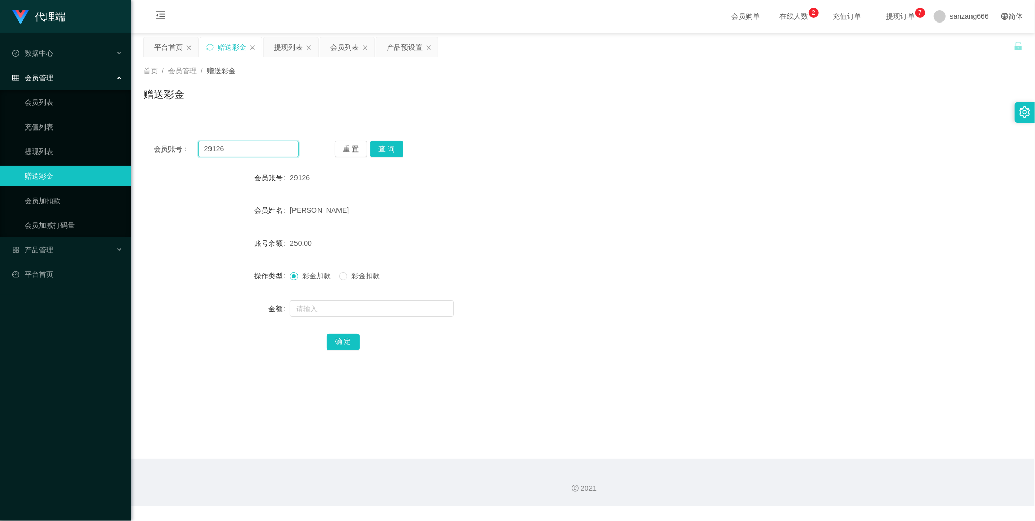
click at [219, 155] on input "29126" at bounding box center [248, 149] width 100 height 16
paste input "88357867"
type input "88357867"
click at [390, 155] on button "查 询" at bounding box center [386, 149] width 33 height 16
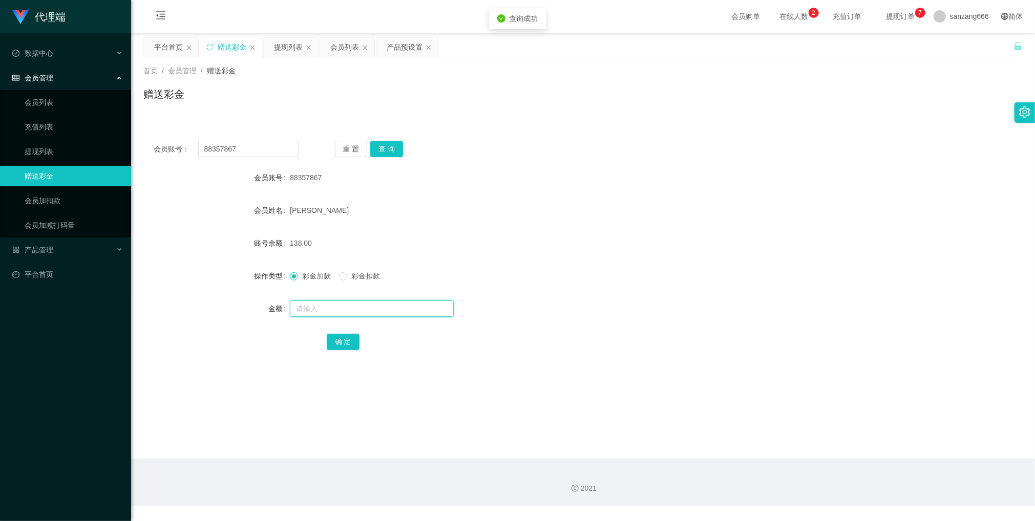
click at [336, 308] on input "text" at bounding box center [372, 309] width 164 height 16
type input "8"
click at [337, 348] on button "确 定" at bounding box center [343, 342] width 33 height 16
click at [383, 144] on button "查 询" at bounding box center [386, 149] width 33 height 16
click at [386, 143] on button "查 询" at bounding box center [386, 149] width 33 height 16
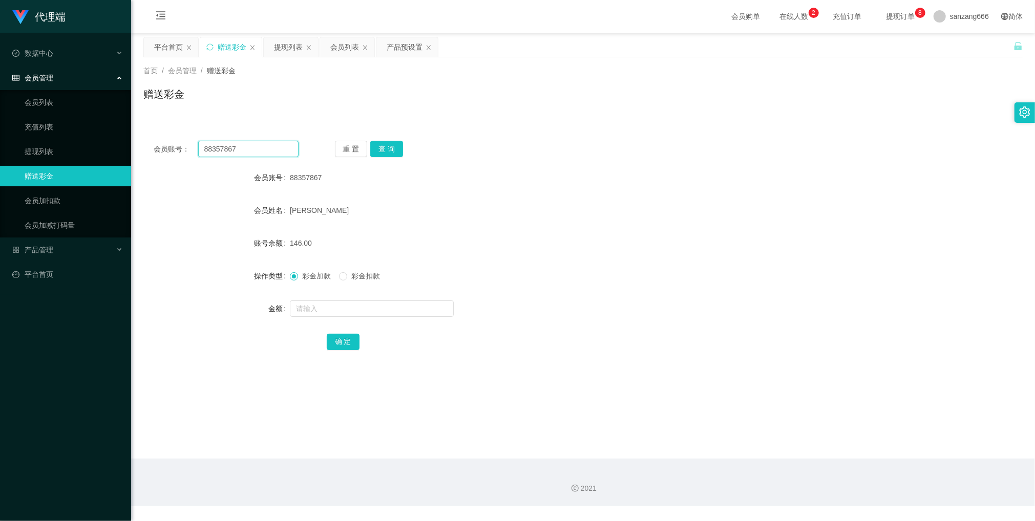
click at [210, 144] on input "88357867" at bounding box center [248, 149] width 100 height 16
click at [211, 140] on div "会员账号： 88357867 重 置 查 询 会员账号 88357867 会员姓名 Zhang zhichao 账号余额 146.00 操作类型 彩金加款 彩…" at bounding box center [582, 253] width 879 height 244
click at [242, 153] on input "88357867" at bounding box center [248, 149] width 100 height 16
paste input "29126"
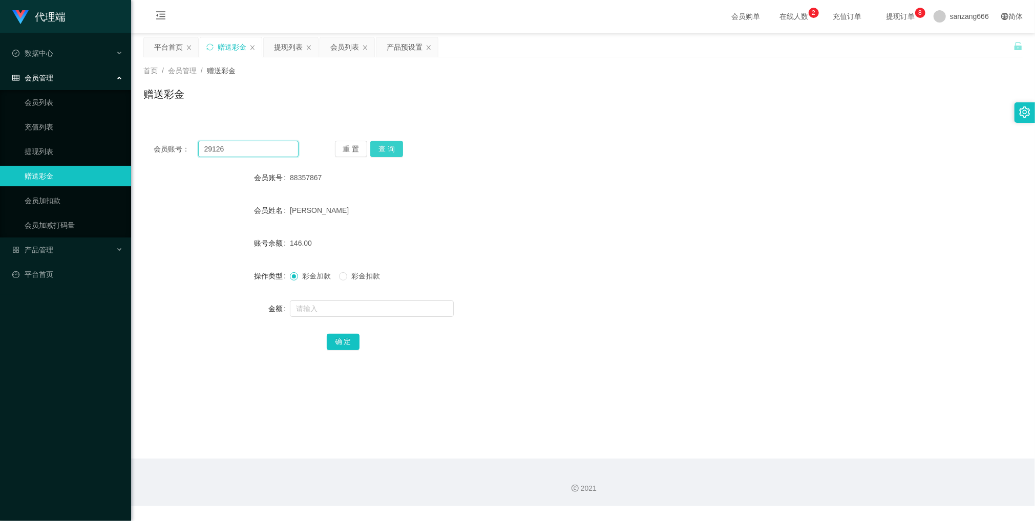
type input "29126"
click at [394, 156] on button "查 询" at bounding box center [386, 149] width 33 height 16
click at [292, 48] on div "提现列表" at bounding box center [288, 46] width 29 height 19
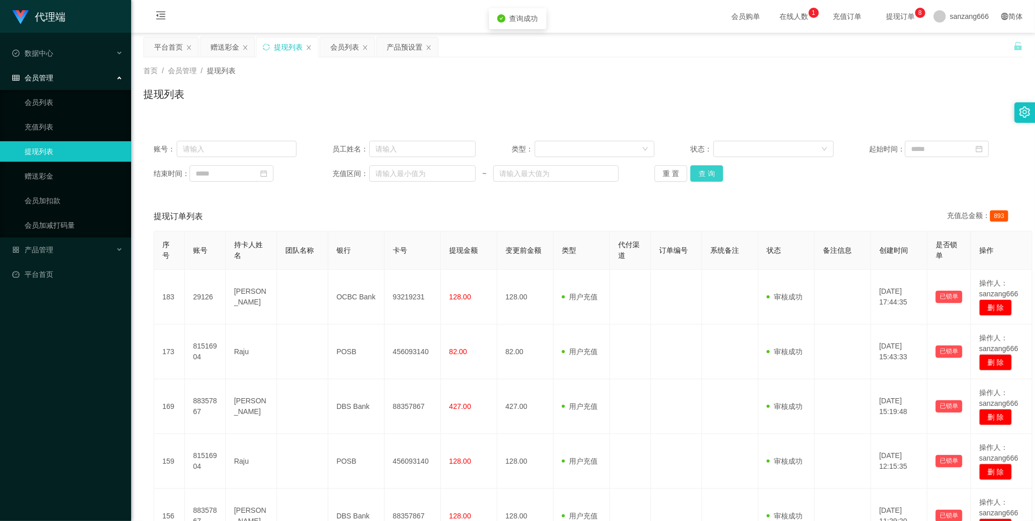
click at [705, 177] on button "查 询" at bounding box center [706, 173] width 33 height 16
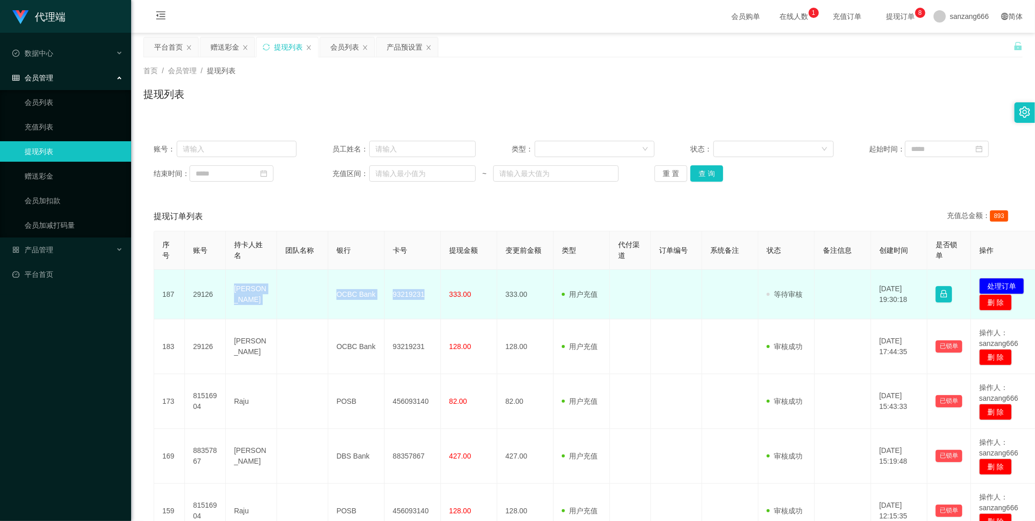
drag, startPoint x: 224, startPoint y: 297, endPoint x: 429, endPoint y: 304, distance: 204.4
click at [429, 304] on tr "187 29126 Ian wen OCBC Bank 93219231 333.00 333.00 用户充值 人工扣款 审核驳回 审核成功 等待审核 202…" at bounding box center [596, 295] width 885 height 50
copy tr "[PERSON_NAME] OCBC Bank 93219231"
click at [205, 297] on td "29126" at bounding box center [205, 295] width 41 height 50
click at [205, 296] on td "29126" at bounding box center [205, 295] width 41 height 50
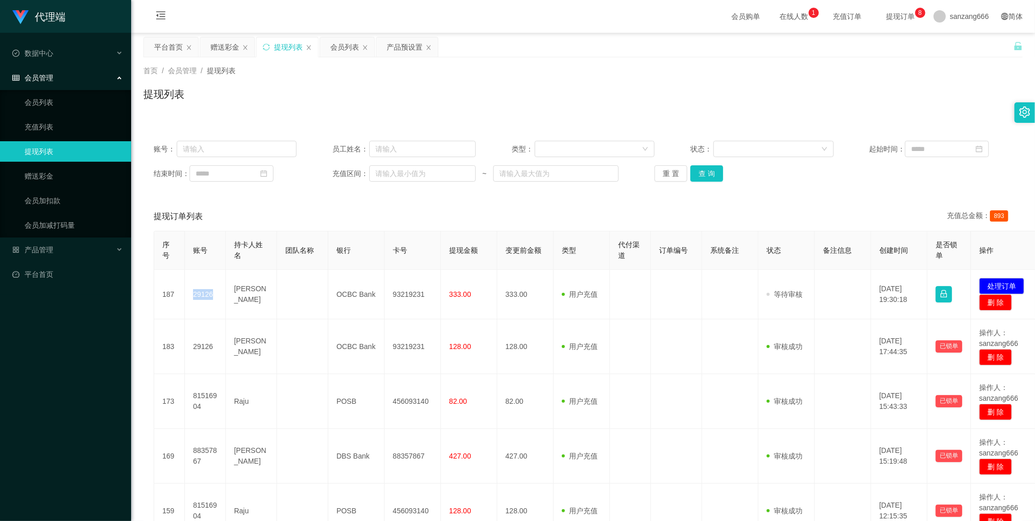
copy td "29126"
click at [338, 50] on div "会员列表" at bounding box center [344, 46] width 29 height 19
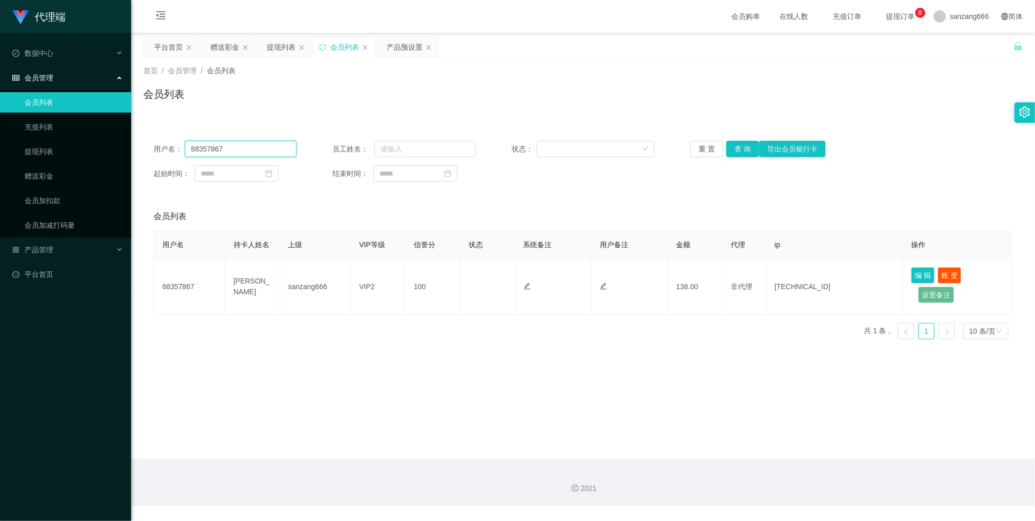
click at [229, 146] on input "88357867" at bounding box center [241, 149] width 112 height 16
paste input "29126"
type input "29126"
click at [738, 146] on button "查 询" at bounding box center [742, 149] width 33 height 16
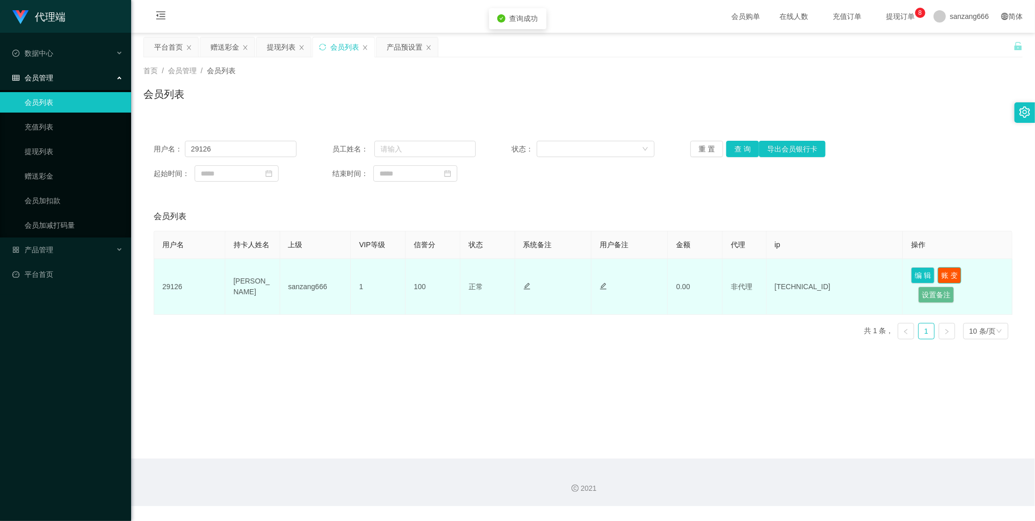
click at [953, 279] on button "账 变" at bounding box center [950, 275] width 24 height 16
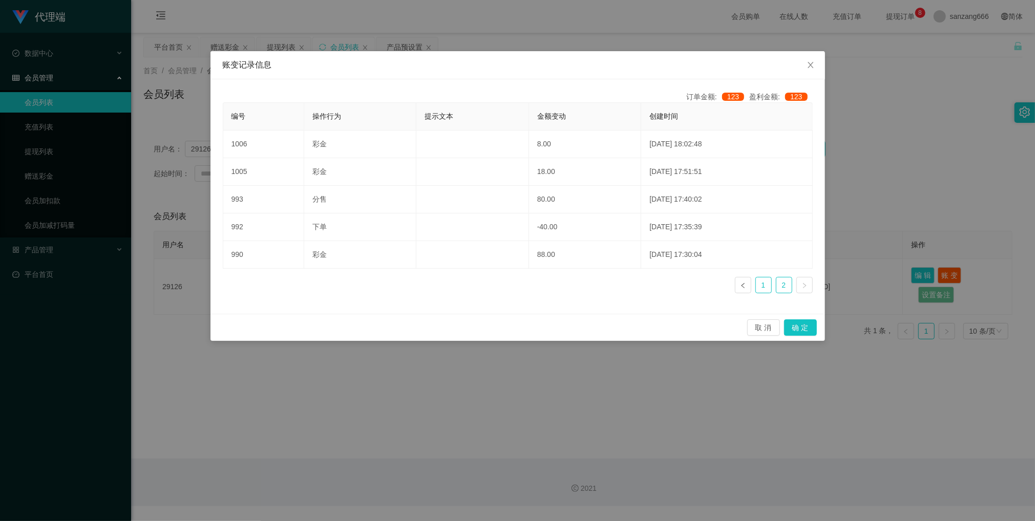
click at [767, 286] on link "1" at bounding box center [763, 285] width 15 height 15
click at [807, 65] on icon "图标: close" at bounding box center [810, 65] width 8 height 8
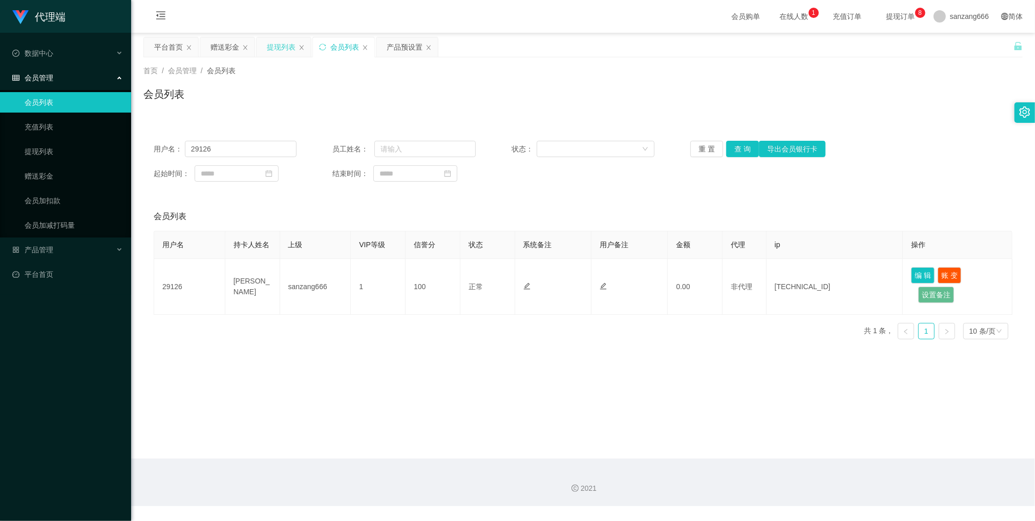
click at [281, 46] on div "提现列表" at bounding box center [281, 46] width 29 height 19
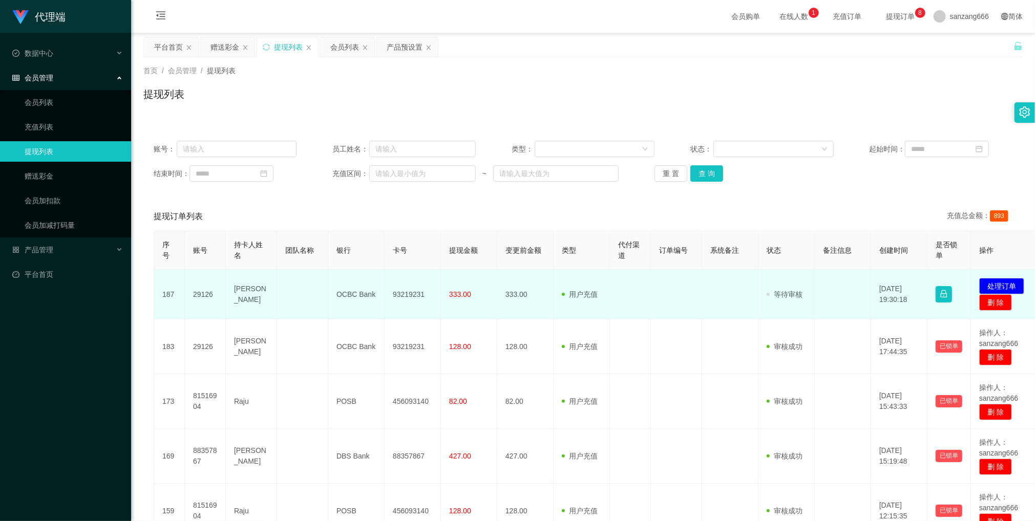
click at [296, 296] on td at bounding box center [302, 295] width 51 height 50
drag, startPoint x: 224, startPoint y: 293, endPoint x: 433, endPoint y: 286, distance: 209.0
click at [433, 286] on tr "187 29126 Ian wen OCBC Bank 93219231 333.00 333.00 用户充值 人工扣款 审核驳回 审核成功 等待审核 202…" at bounding box center [596, 295] width 885 height 50
copy tr "[PERSON_NAME] OCBC Bank 93219231"
click at [994, 285] on button "处理订单" at bounding box center [1001, 286] width 45 height 16
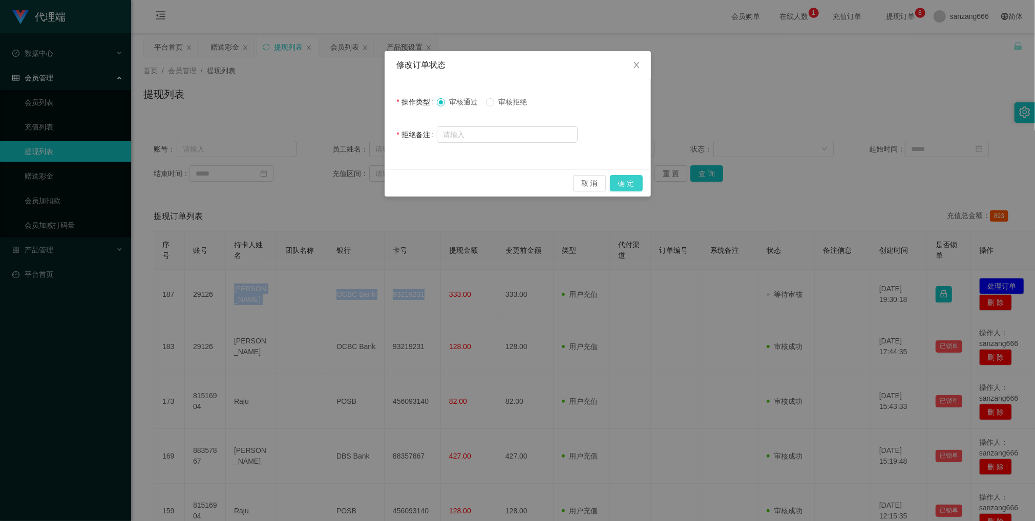
click at [624, 189] on button "确 定" at bounding box center [626, 183] width 33 height 16
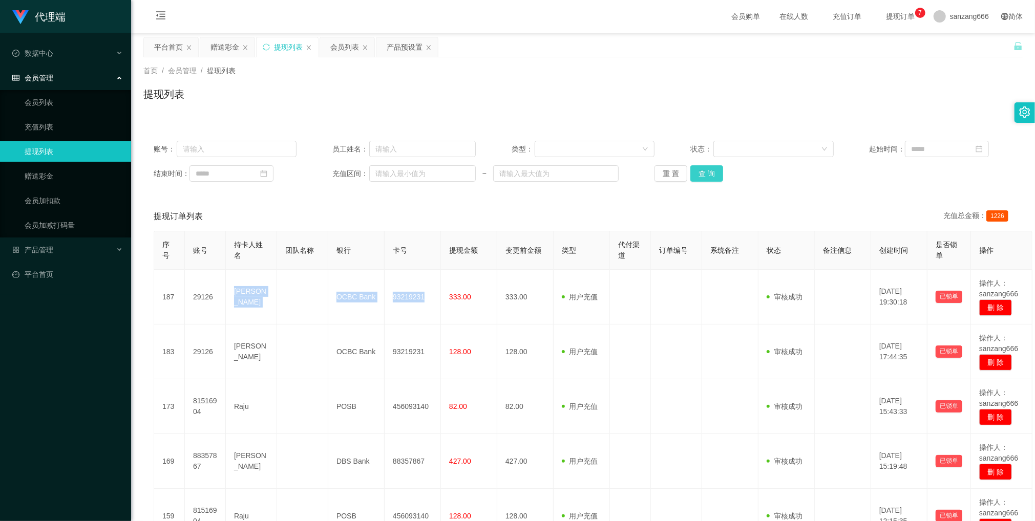
click at [705, 168] on button "查 询" at bounding box center [706, 173] width 33 height 16
click at [345, 45] on div "会员列表" at bounding box center [344, 46] width 29 height 19
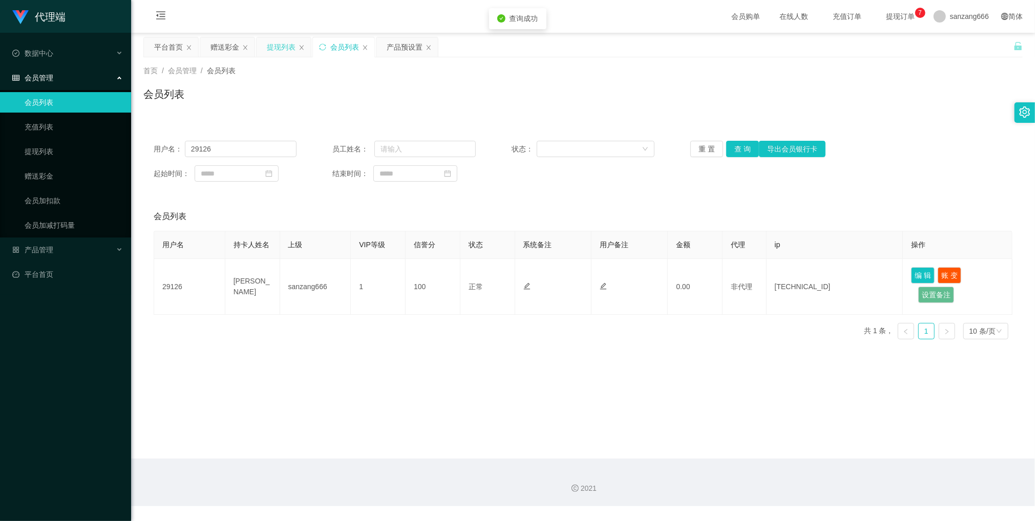
drag, startPoint x: 281, startPoint y: 39, endPoint x: 291, endPoint y: 38, distance: 10.4
click at [281, 38] on div "提现列表" at bounding box center [281, 46] width 29 height 19
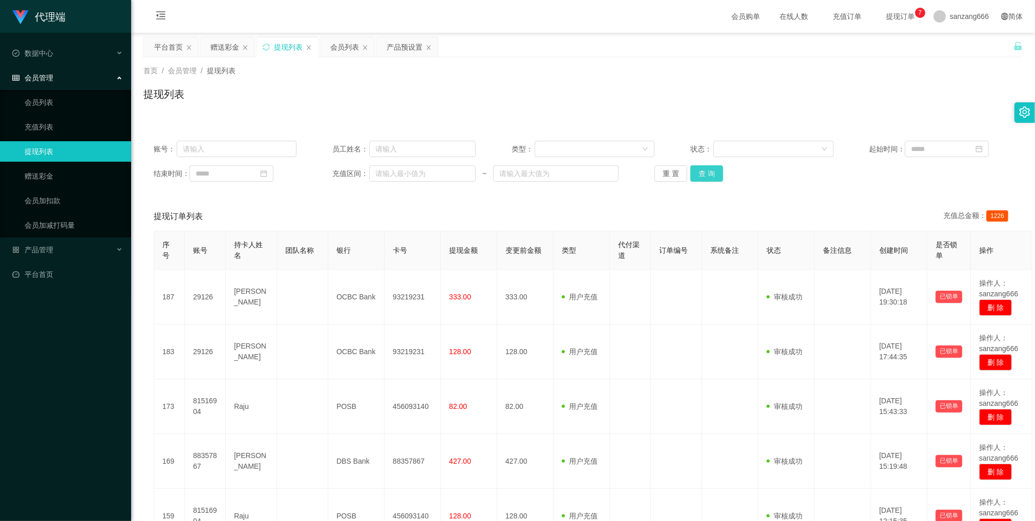
click at [705, 171] on button "查 询" at bounding box center [706, 173] width 33 height 16
click at [228, 39] on div "赠送彩金" at bounding box center [224, 46] width 29 height 19
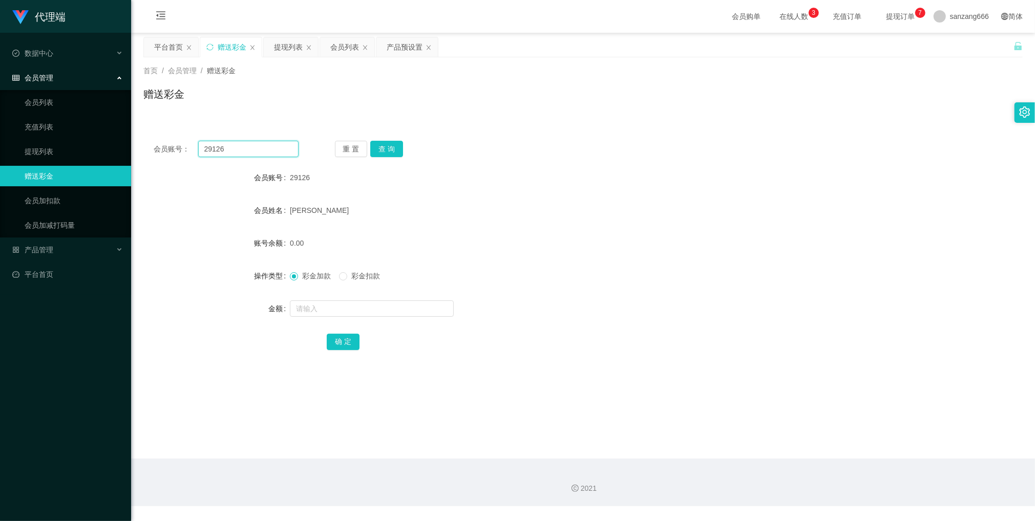
click at [226, 150] on input "29126" at bounding box center [248, 149] width 100 height 16
paste input "88357867"
type input "88357867"
click at [384, 154] on button "查 询" at bounding box center [386, 149] width 33 height 16
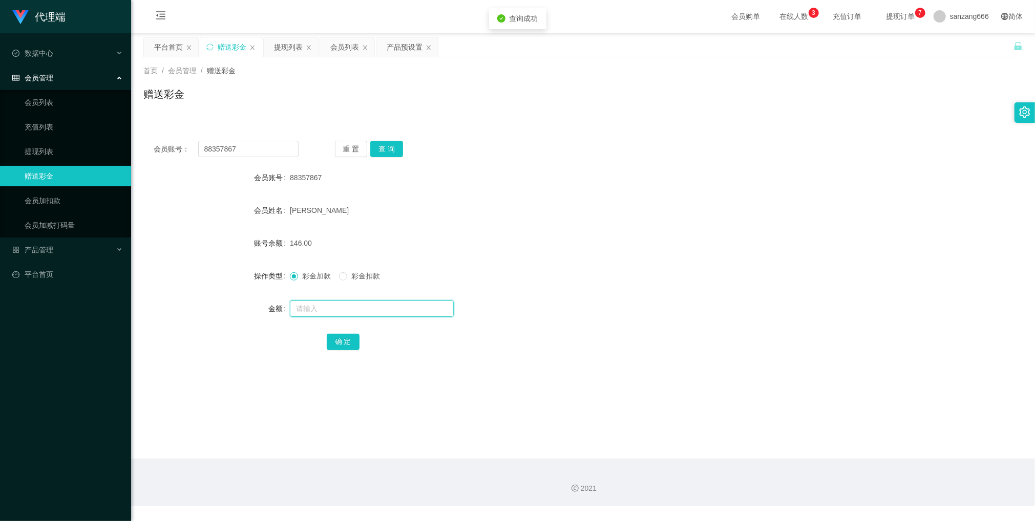
click at [337, 304] on input "text" at bounding box center [372, 309] width 164 height 16
type input "8"
click at [336, 331] on div "确 定" at bounding box center [583, 341] width 513 height 20
click at [334, 334] on button "确 定" at bounding box center [343, 342] width 33 height 16
click at [338, 46] on div "会员列表" at bounding box center [344, 46] width 29 height 19
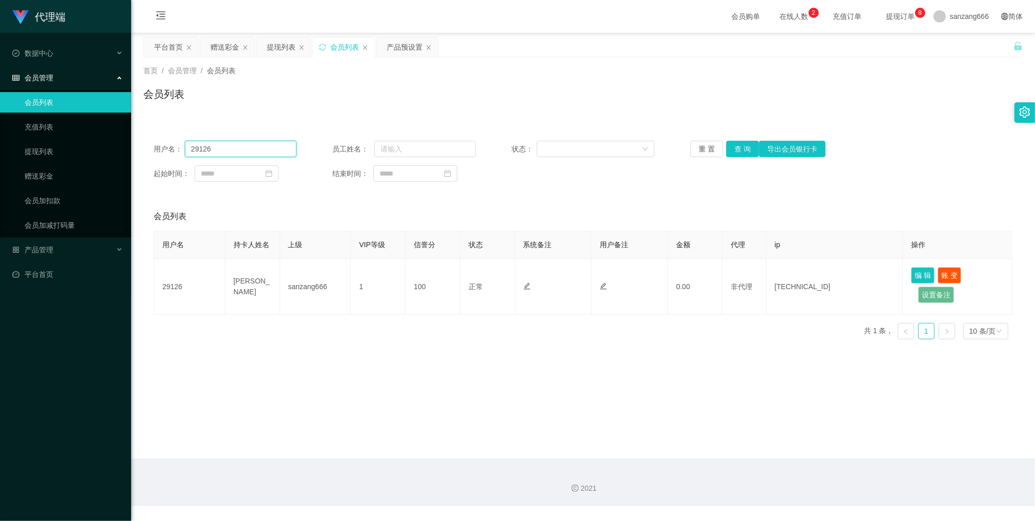
click at [219, 144] on input "29126" at bounding box center [241, 149] width 112 height 16
click at [738, 148] on button "查 询" at bounding box center [742, 149] width 33 height 16
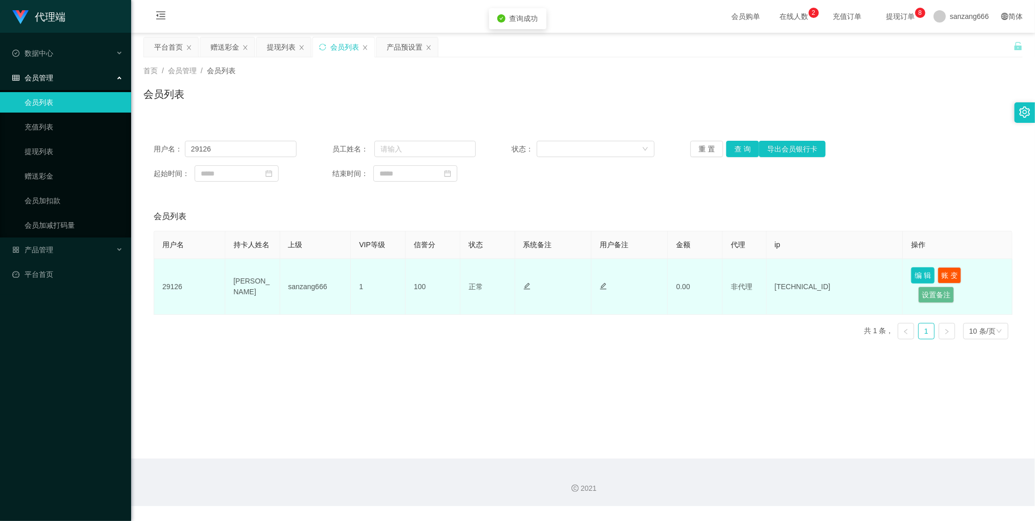
click at [922, 276] on button "编 辑" at bounding box center [923, 275] width 24 height 16
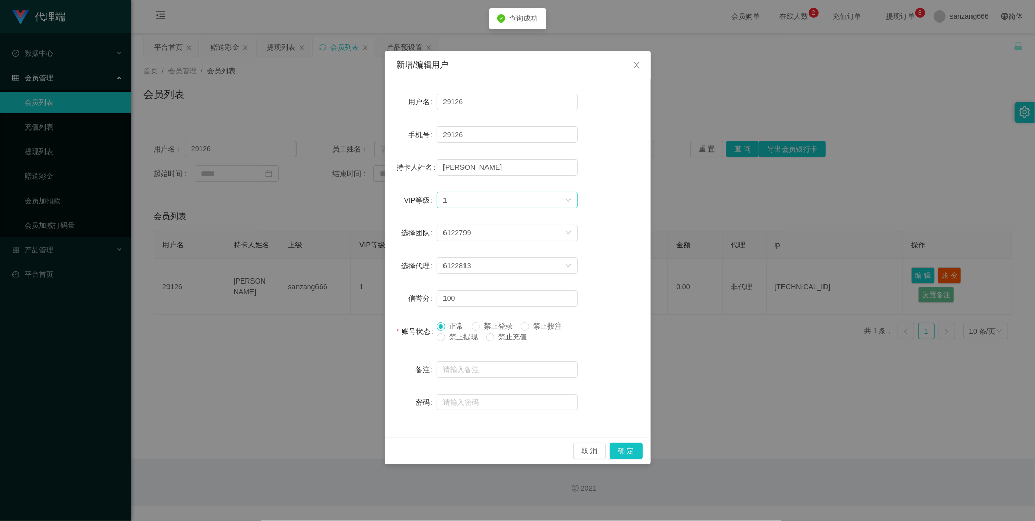
click at [533, 201] on div "选择VIP等级 1" at bounding box center [504, 200] width 122 height 15
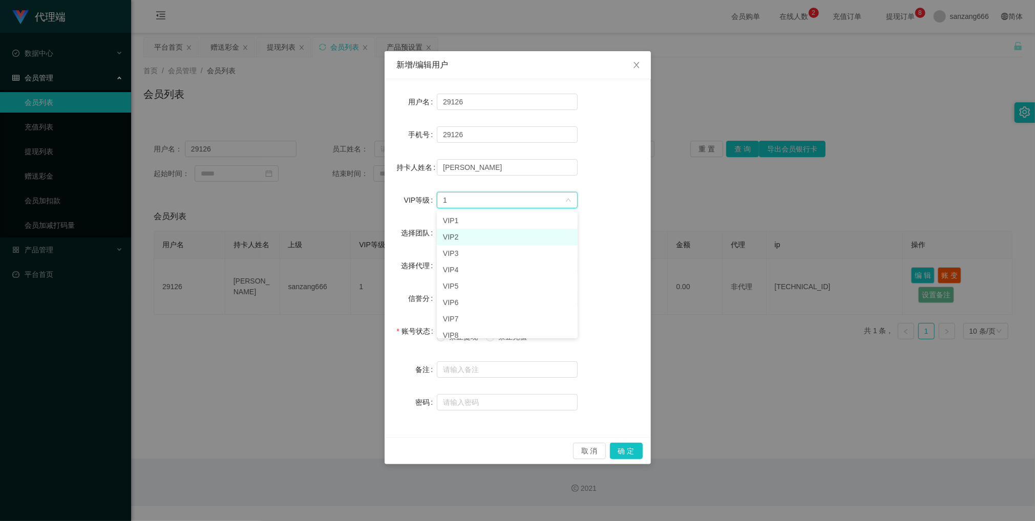
click at [505, 234] on li "VIP2" at bounding box center [507, 237] width 141 height 16
click at [617, 449] on button "确 定" at bounding box center [626, 451] width 33 height 16
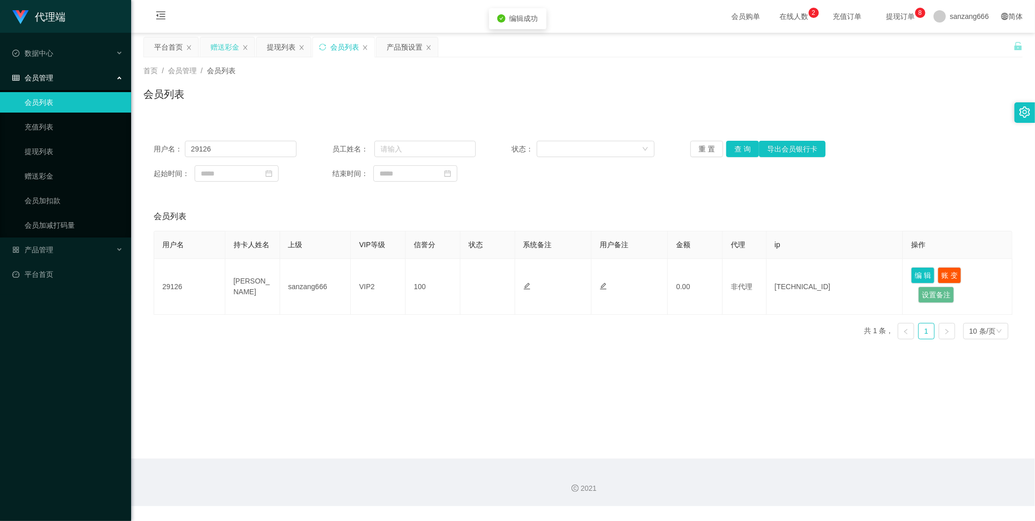
click at [222, 46] on div "赠送彩金" at bounding box center [224, 46] width 29 height 19
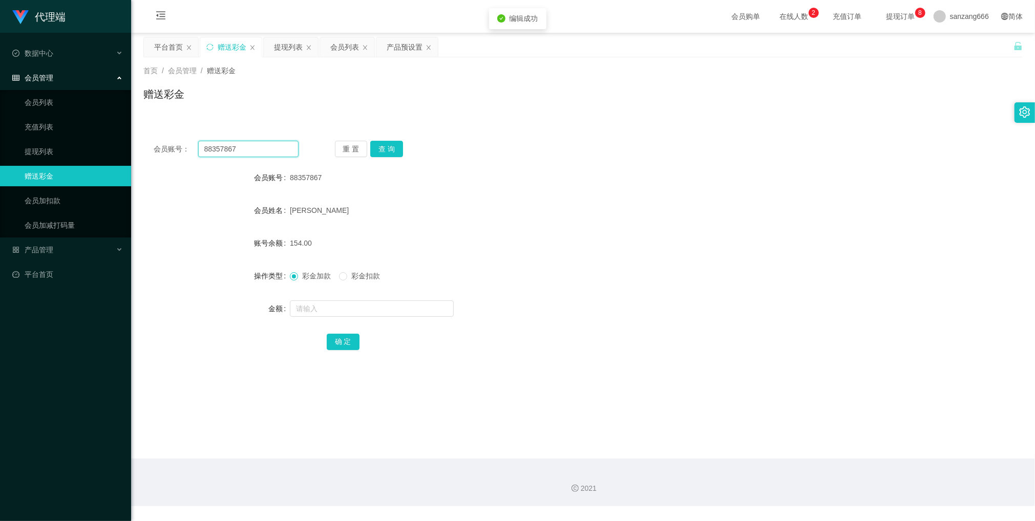
click at [246, 152] on input "88357867" at bounding box center [248, 149] width 100 height 16
paste input "29126"
type input "29126"
click at [387, 147] on button "查 询" at bounding box center [386, 149] width 33 height 16
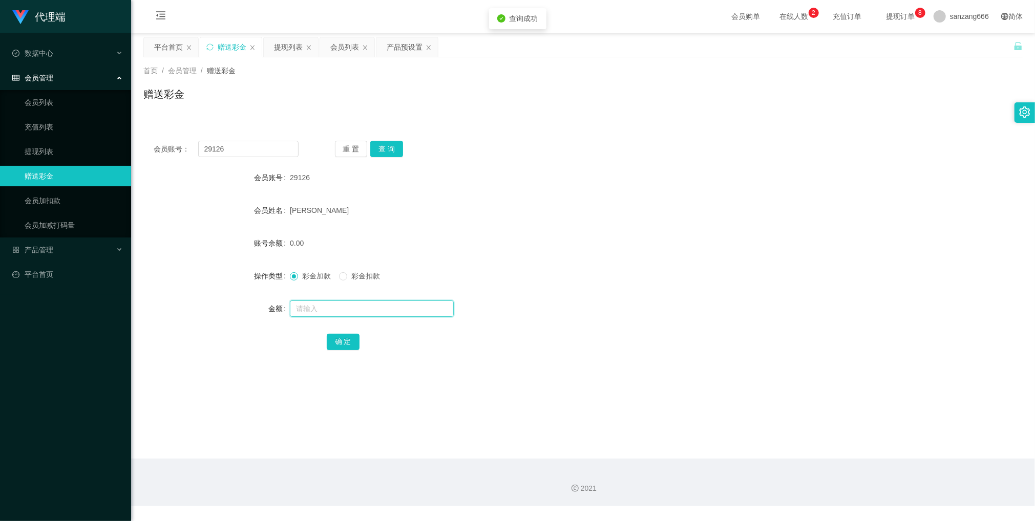
click at [318, 310] on input "text" at bounding box center [372, 309] width 164 height 16
type input "2"
type input "38"
drag, startPoint x: 345, startPoint y: 336, endPoint x: 354, endPoint y: 329, distance: 12.0
click at [345, 336] on button "确 定" at bounding box center [343, 342] width 33 height 16
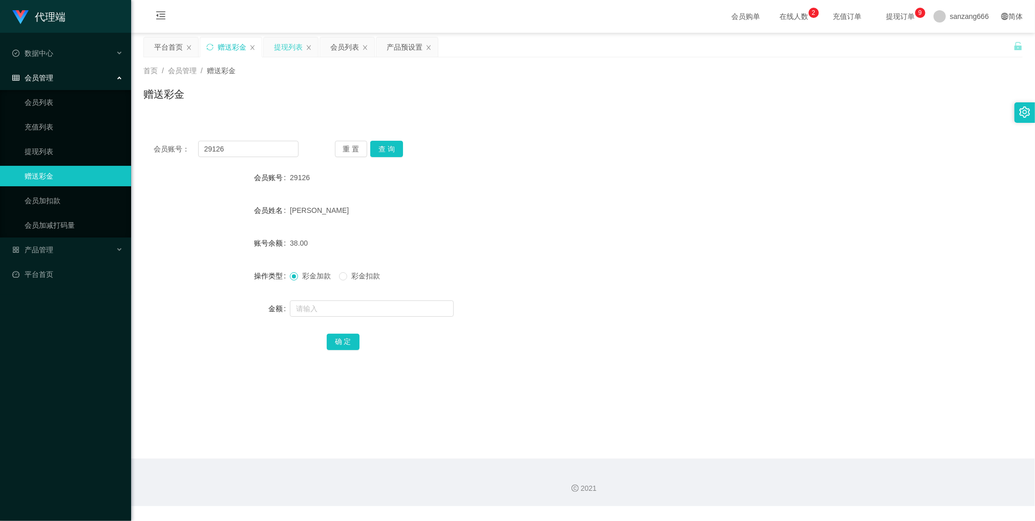
click at [282, 47] on div "提现列表" at bounding box center [288, 46] width 29 height 19
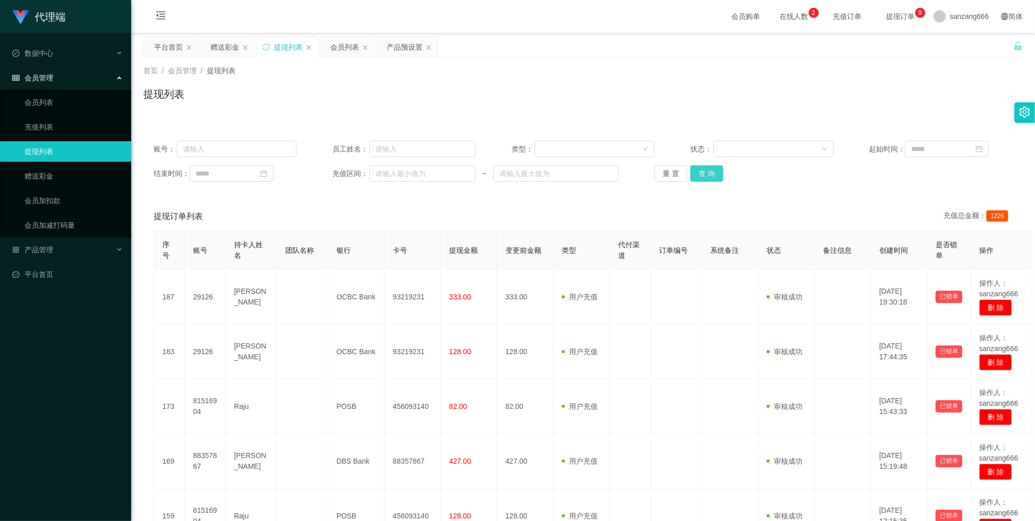
click at [700, 177] on button "查 询" at bounding box center [706, 173] width 33 height 16
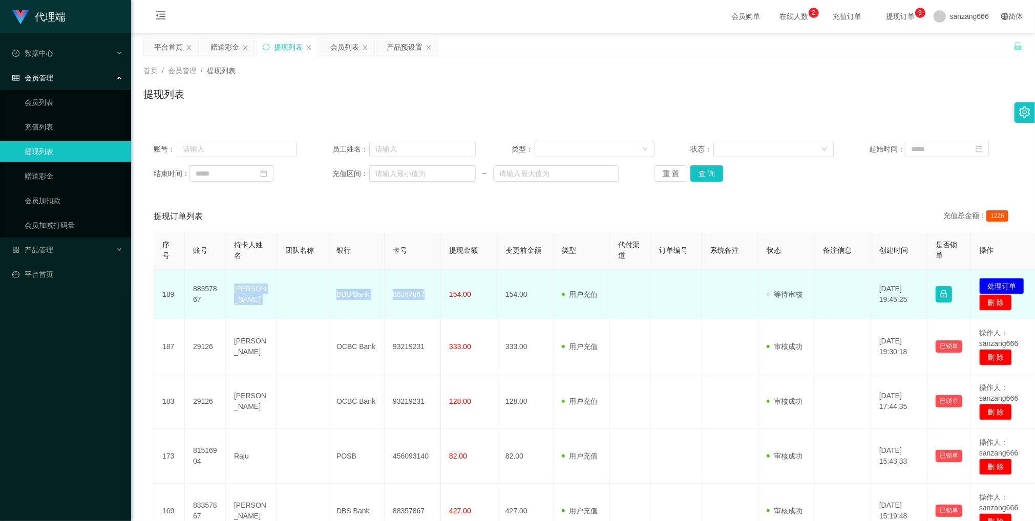
drag, startPoint x: 228, startPoint y: 285, endPoint x: 433, endPoint y: 295, distance: 204.6
click at [433, 295] on tr "189 88357867 Zhang zhichao DBS Bank 88357867 154.00 154.00 用户充值 人工扣款 审核驳回 审核成功 …" at bounding box center [596, 295] width 885 height 50
copy tr "Zhang zhichao DBS Bank 88357867"
click at [990, 281] on button "处理订单" at bounding box center [1001, 286] width 45 height 16
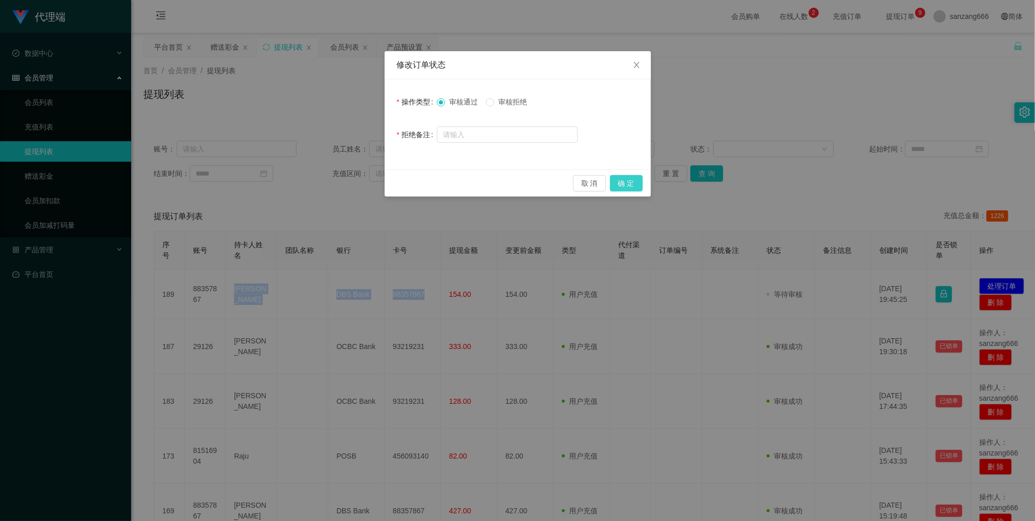
click at [623, 181] on button "确 定" at bounding box center [626, 183] width 33 height 16
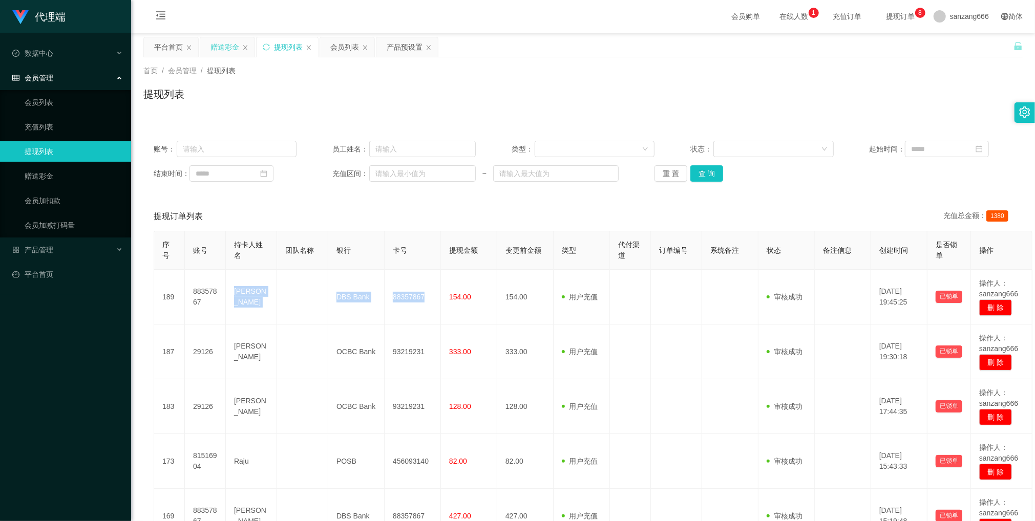
click at [232, 45] on div "赠送彩金" at bounding box center [224, 46] width 29 height 19
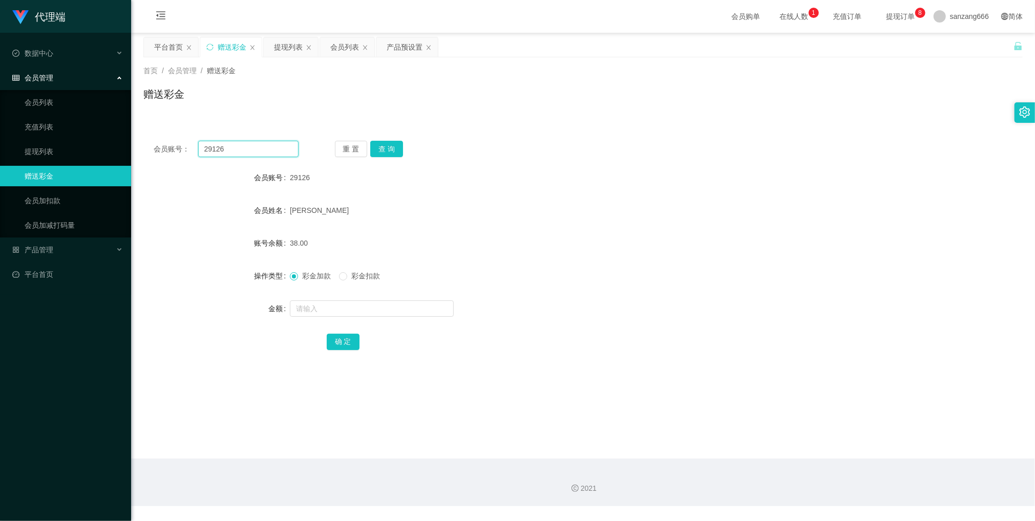
click at [226, 150] on input "29126" at bounding box center [248, 149] width 100 height 16
click at [392, 148] on button "查 询" at bounding box center [386, 149] width 33 height 16
click at [315, 307] on input "text" at bounding box center [372, 309] width 164 height 16
type input "16"
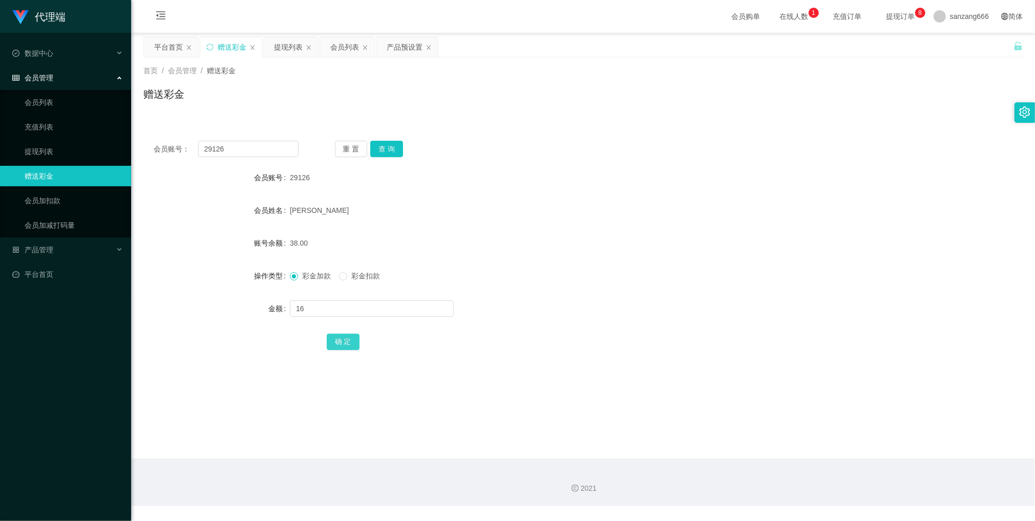
click at [338, 339] on button "确 定" at bounding box center [343, 342] width 33 height 16
click at [287, 44] on div "提现列表" at bounding box center [288, 46] width 29 height 19
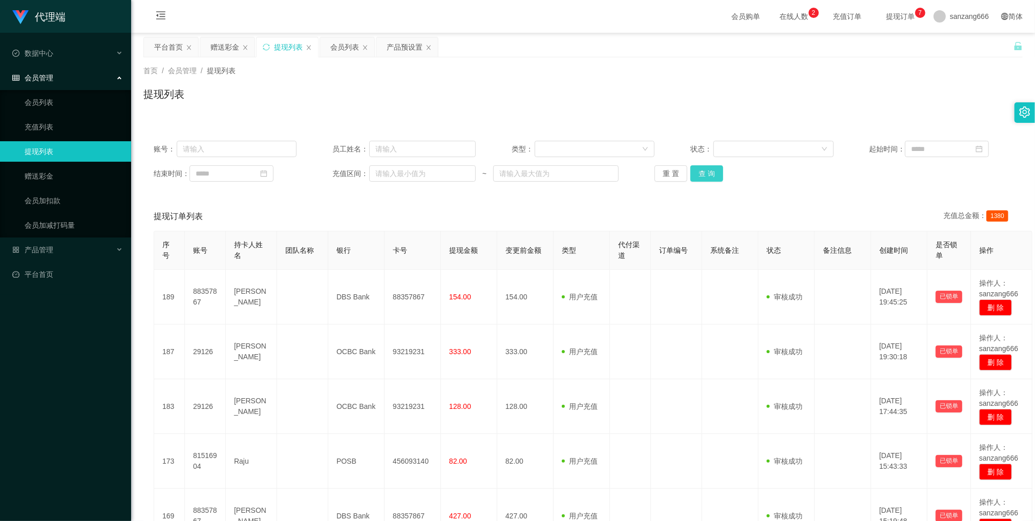
click at [711, 175] on button "查 询" at bounding box center [706, 173] width 33 height 16
click at [713, 173] on button "查 询" at bounding box center [706, 173] width 33 height 16
click at [696, 175] on button "查 询" at bounding box center [706, 173] width 33 height 16
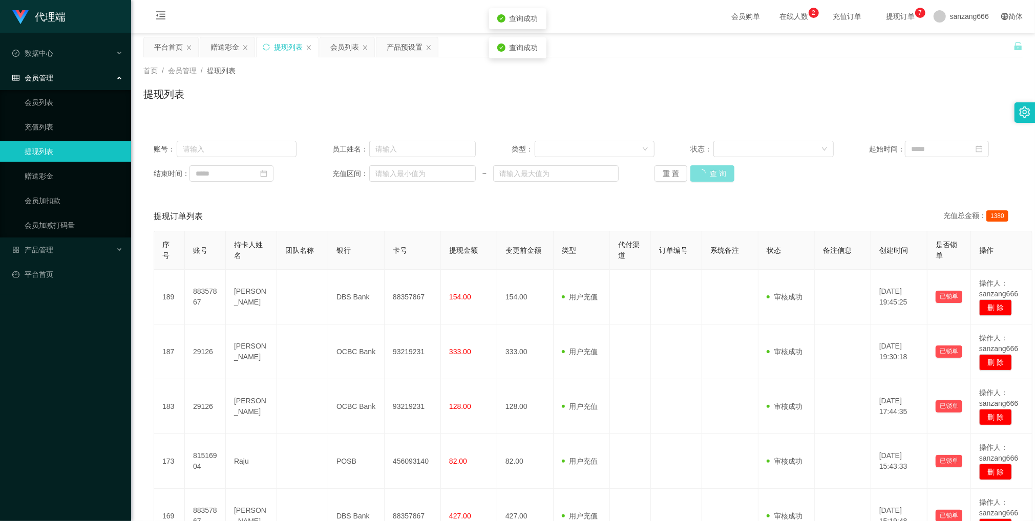
click at [696, 175] on button "查 询" at bounding box center [712, 173] width 44 height 16
